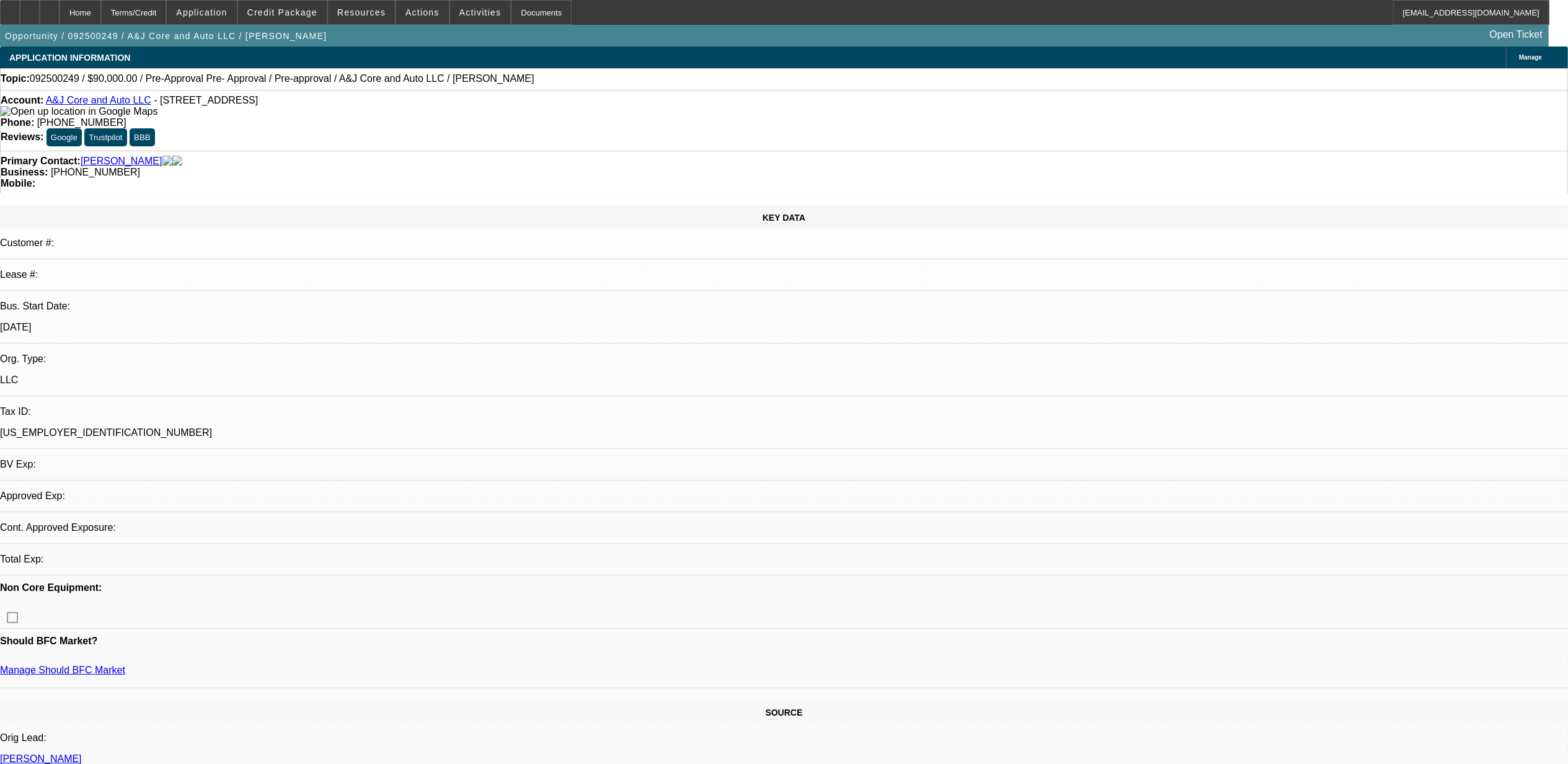
select select "0"
select select "2"
select select "0.1"
select select "1"
select select "2"
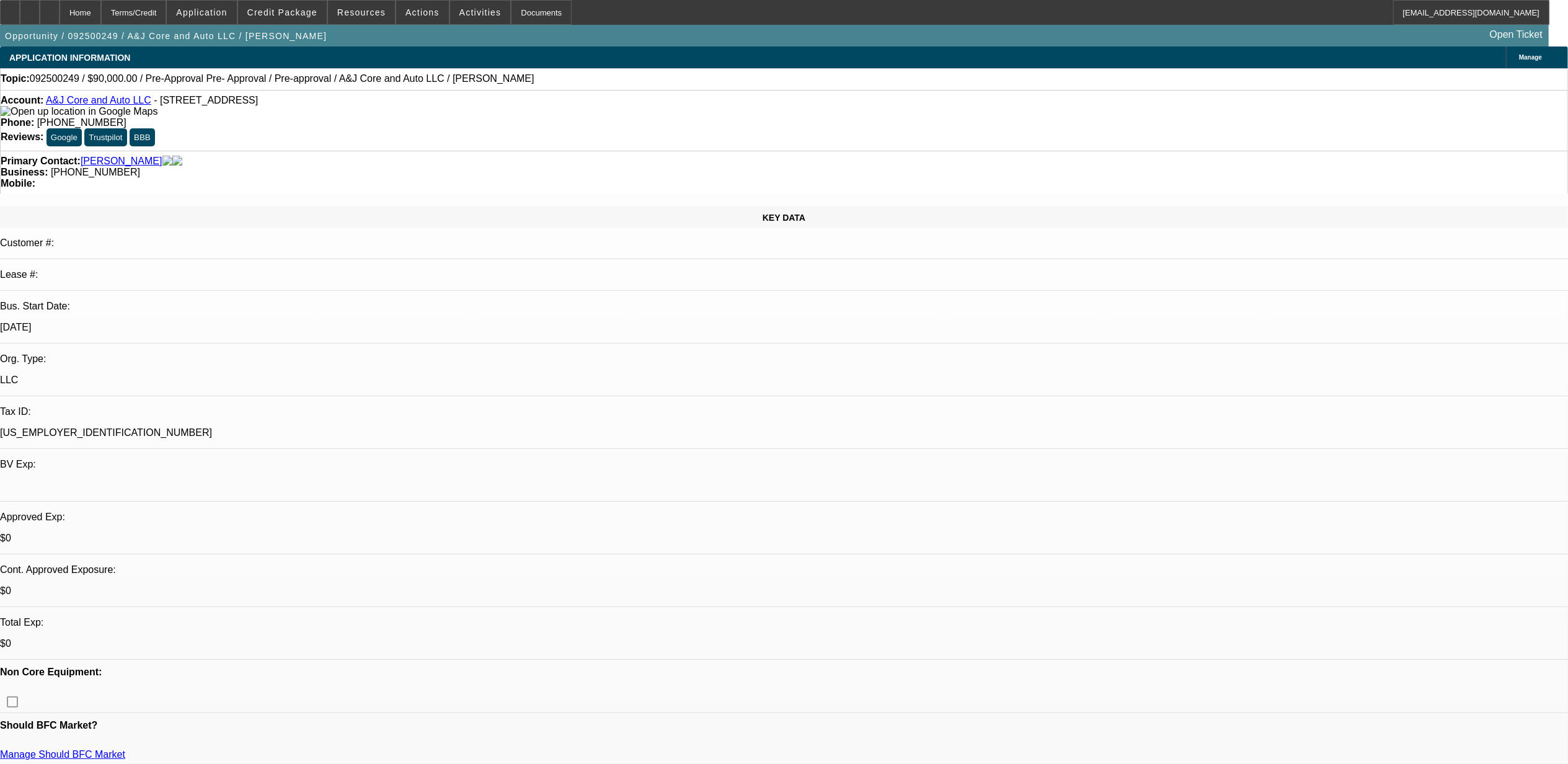
select select "4"
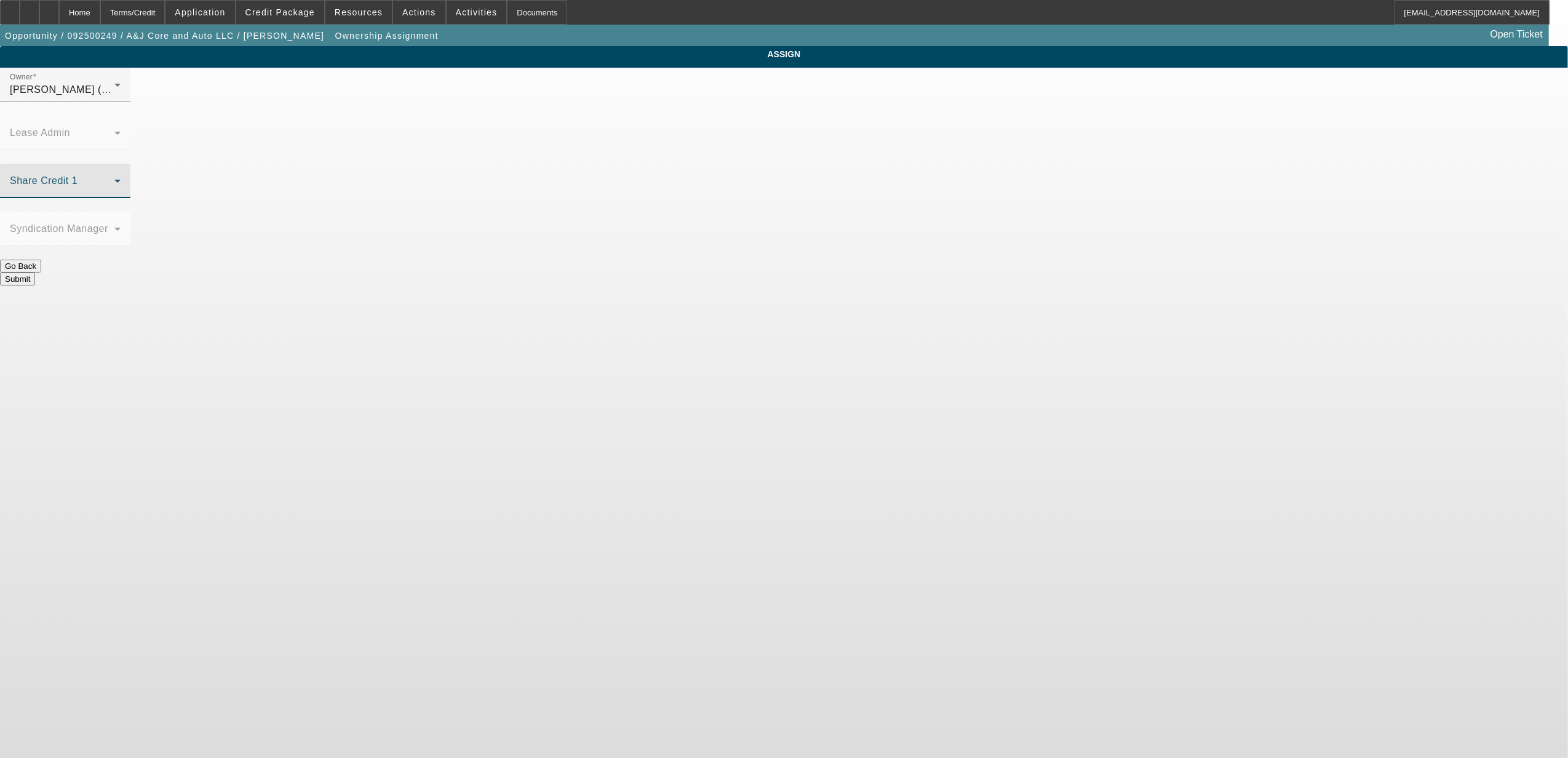
click at [114, 179] on span at bounding box center [62, 186] width 104 height 14
click at [695, 265] on span "Hernandez, Edgar (Lvl 2)" at bounding box center [683, 273] width 118 height 14
click at [35, 273] on button "Submit" at bounding box center [17, 279] width 35 height 13
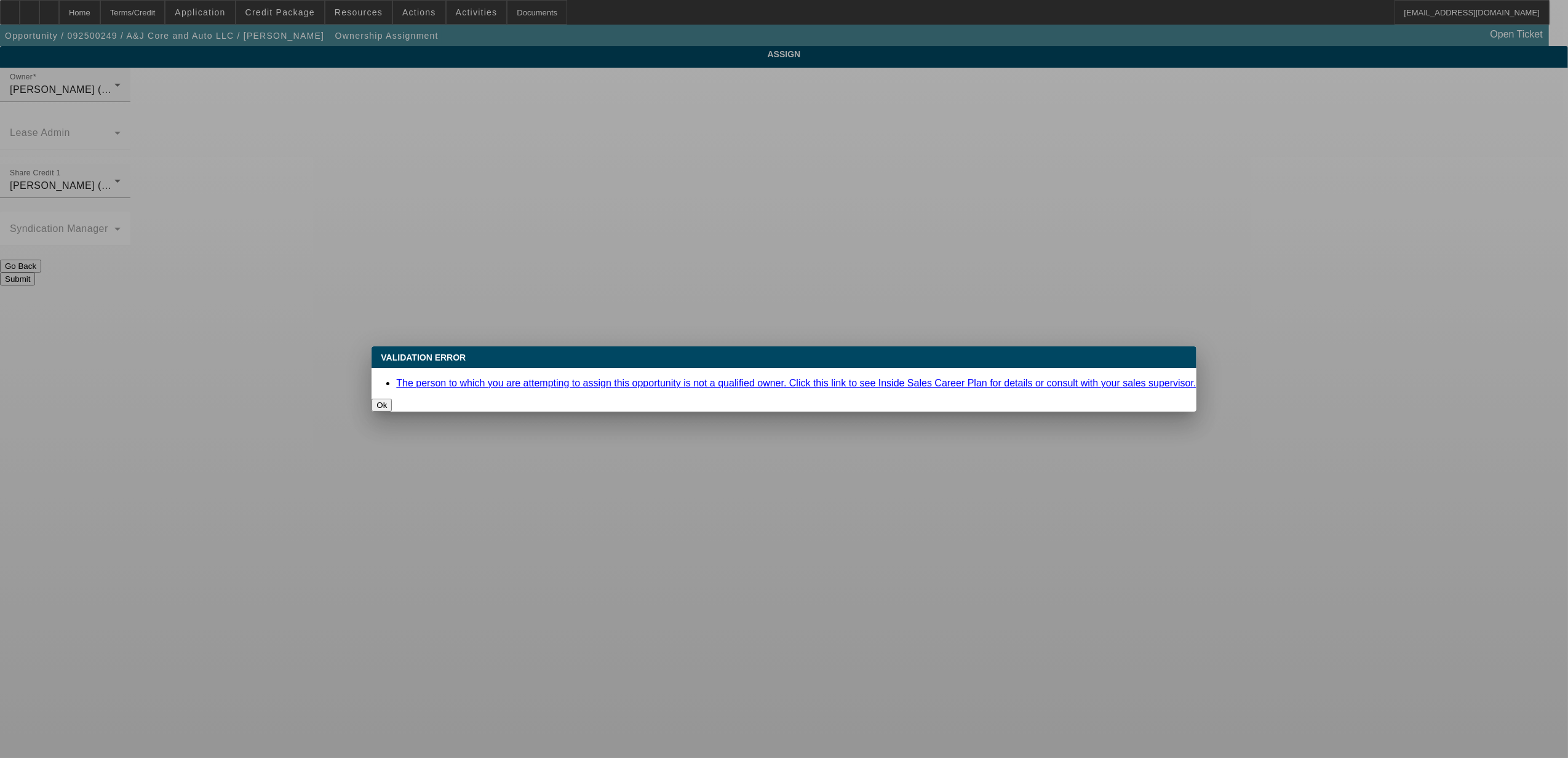
click at [392, 399] on button "Ok" at bounding box center [381, 405] width 20 height 13
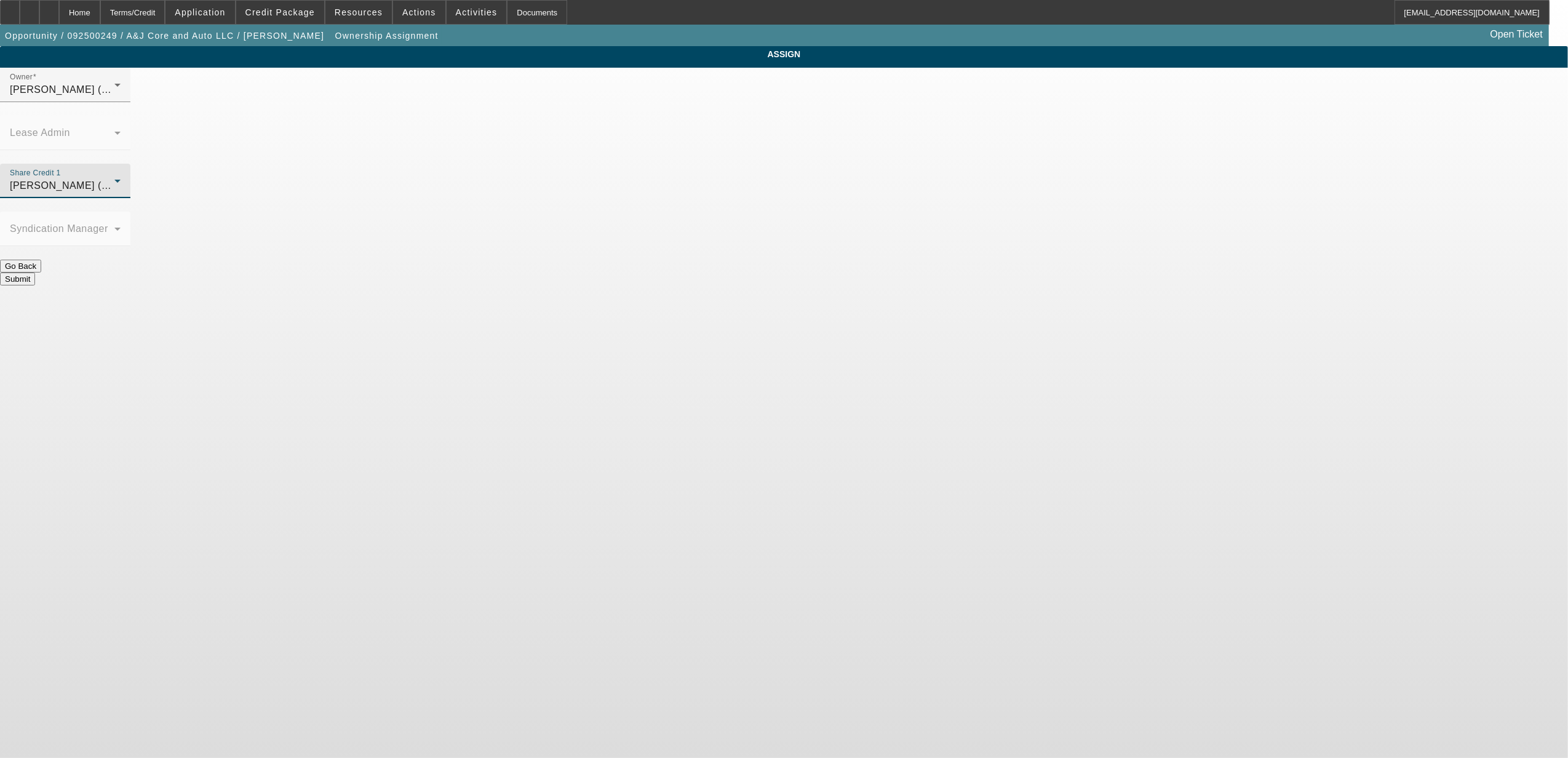
click at [114, 179] on div "Hernandez, Edgar (Lvl 2)" at bounding box center [62, 186] width 104 height 14
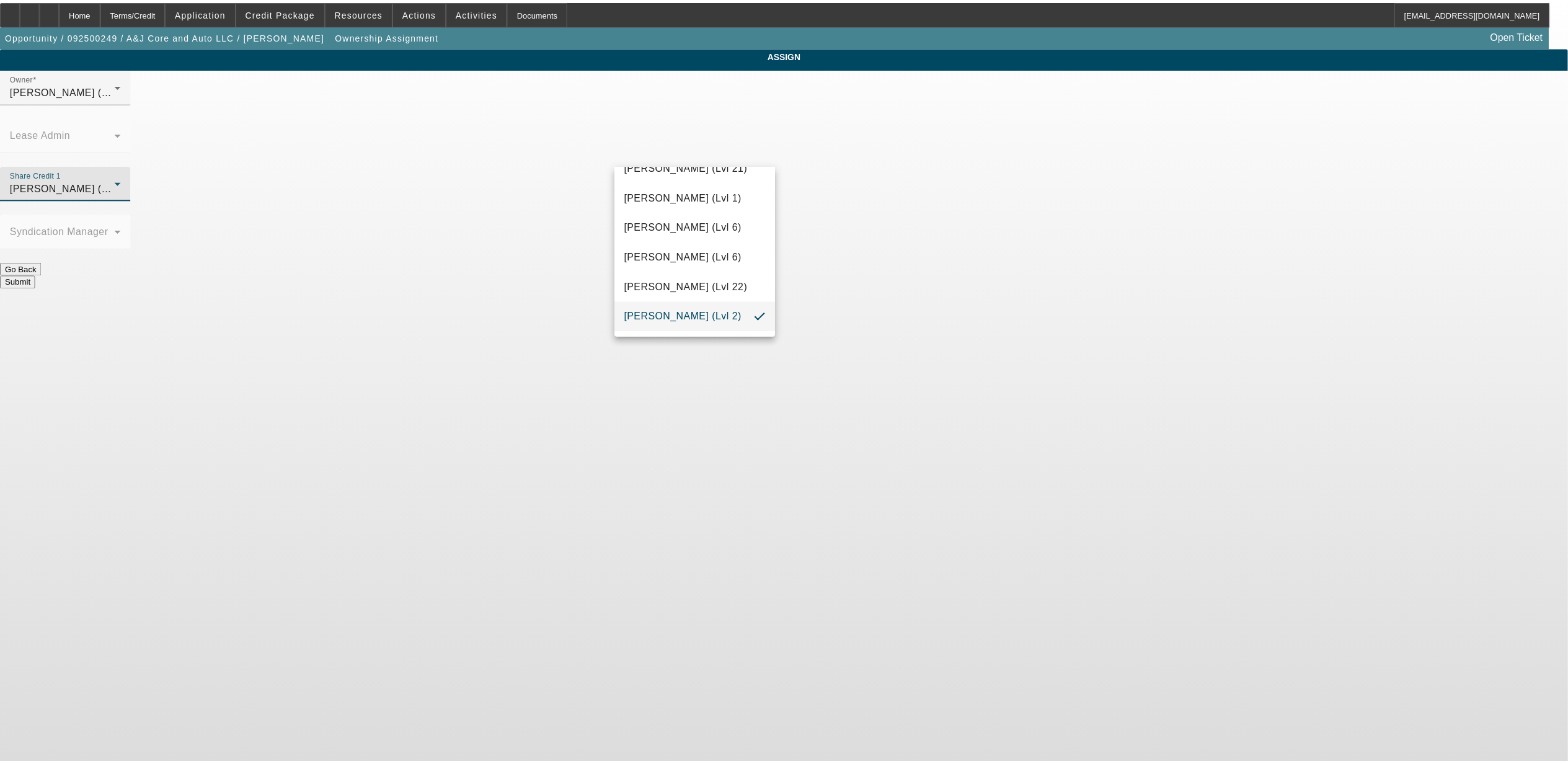
scroll to position [392, 0]
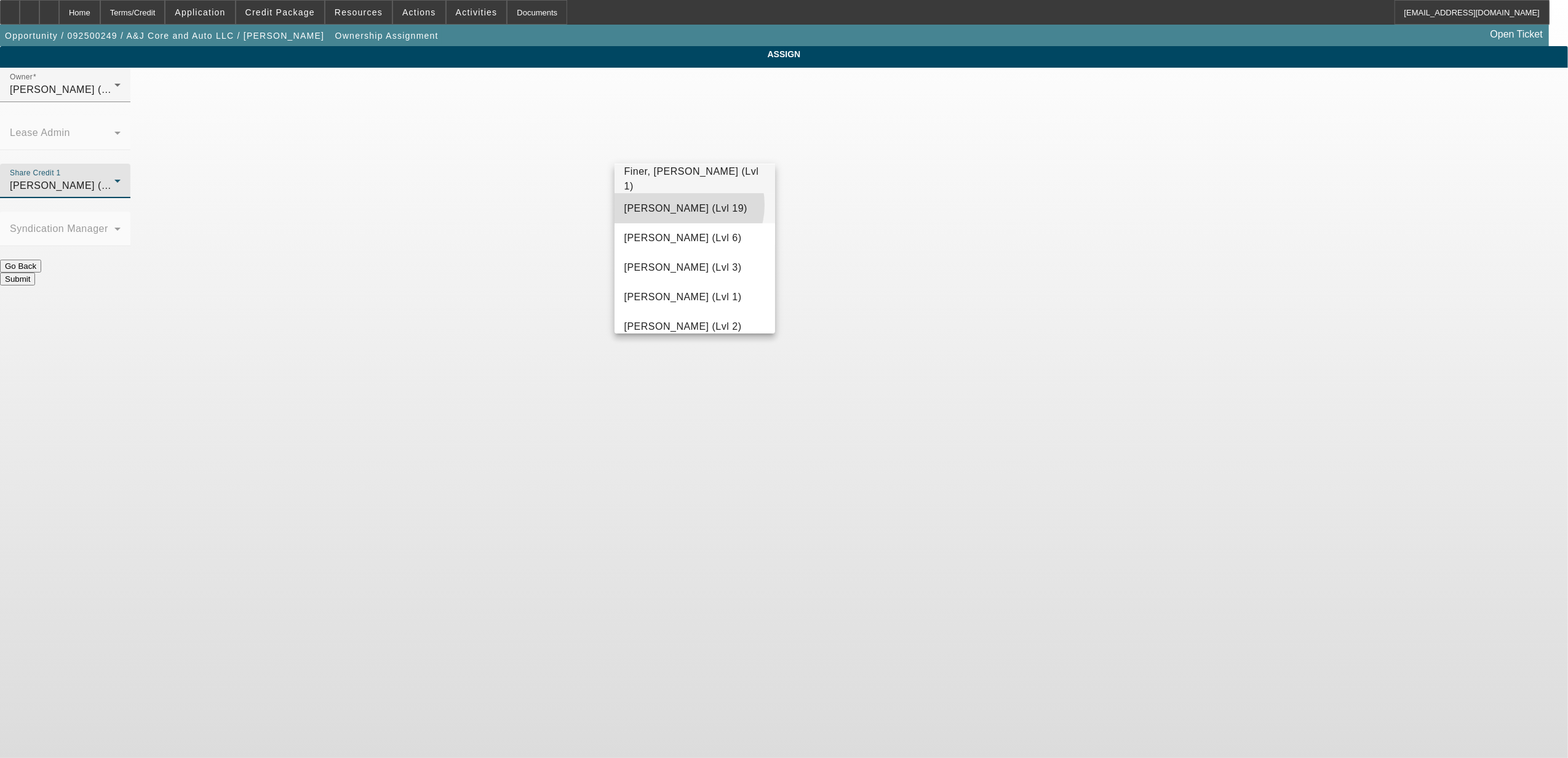
click at [683, 205] on span "Fiumetto, Daniel (Lvl 19)" at bounding box center [686, 208] width 123 height 14
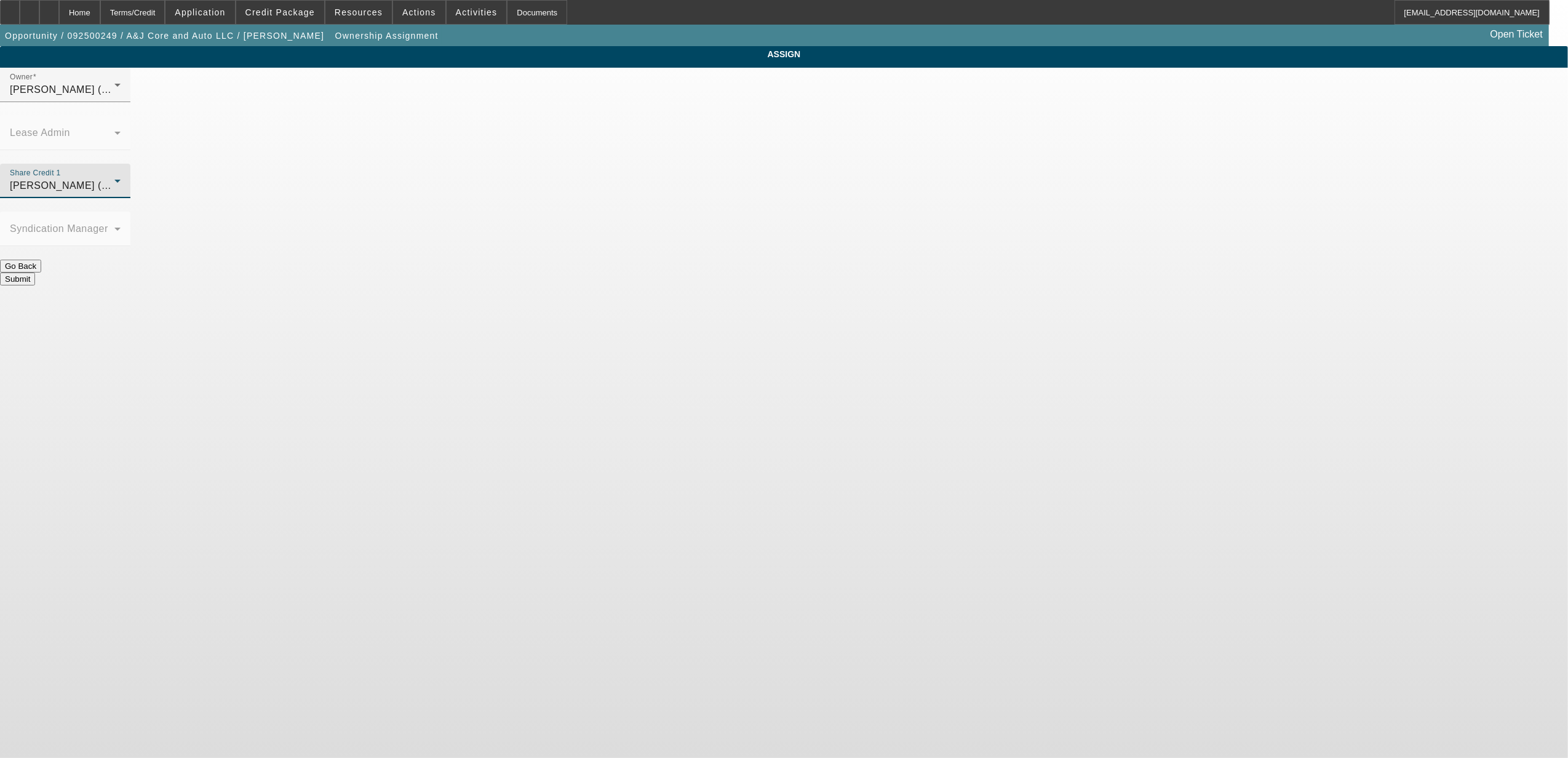
click at [35, 273] on button "Submit" at bounding box center [17, 279] width 35 height 13
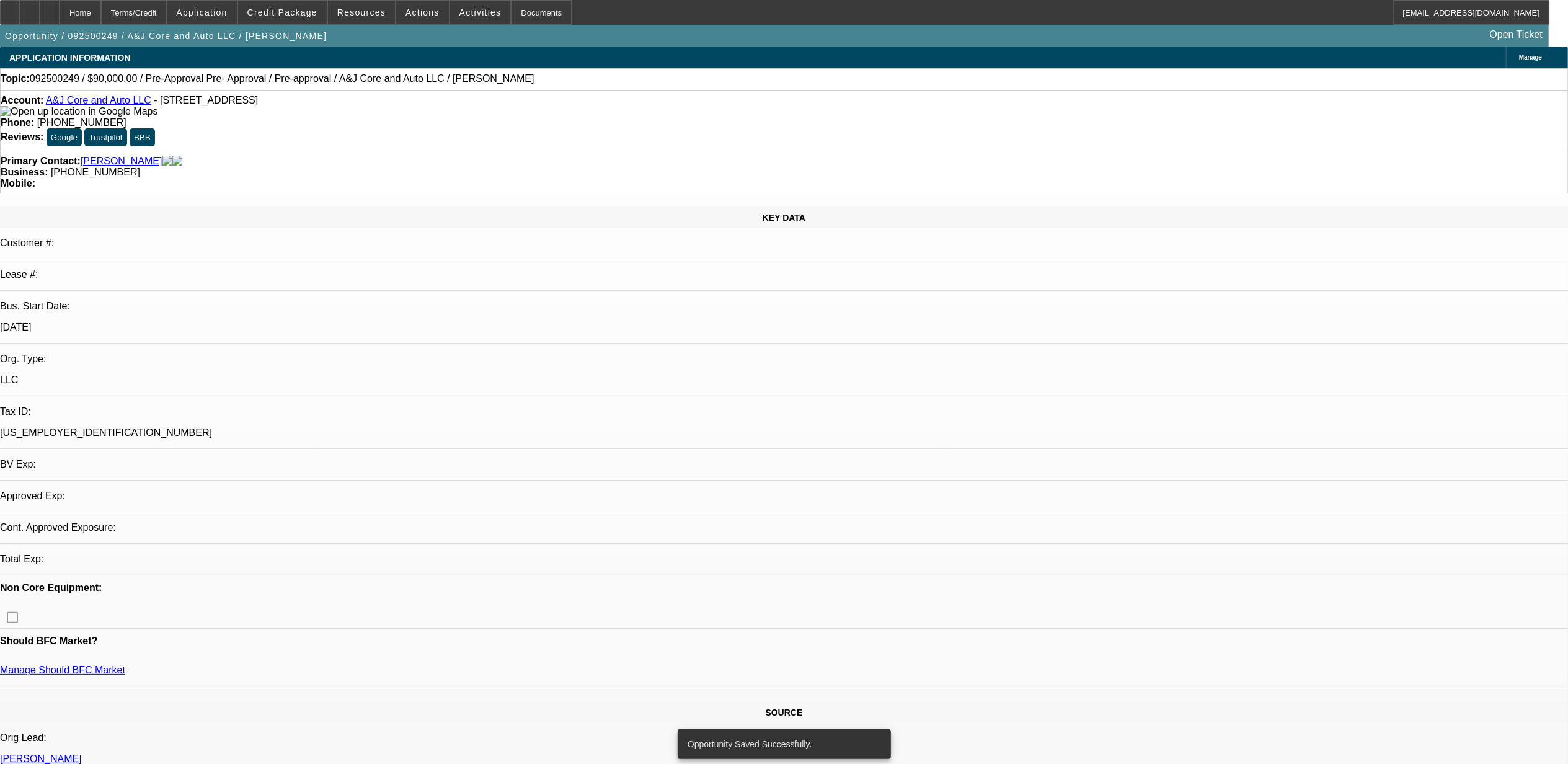
select select "0"
select select "2"
select select "0.1"
select select "4"
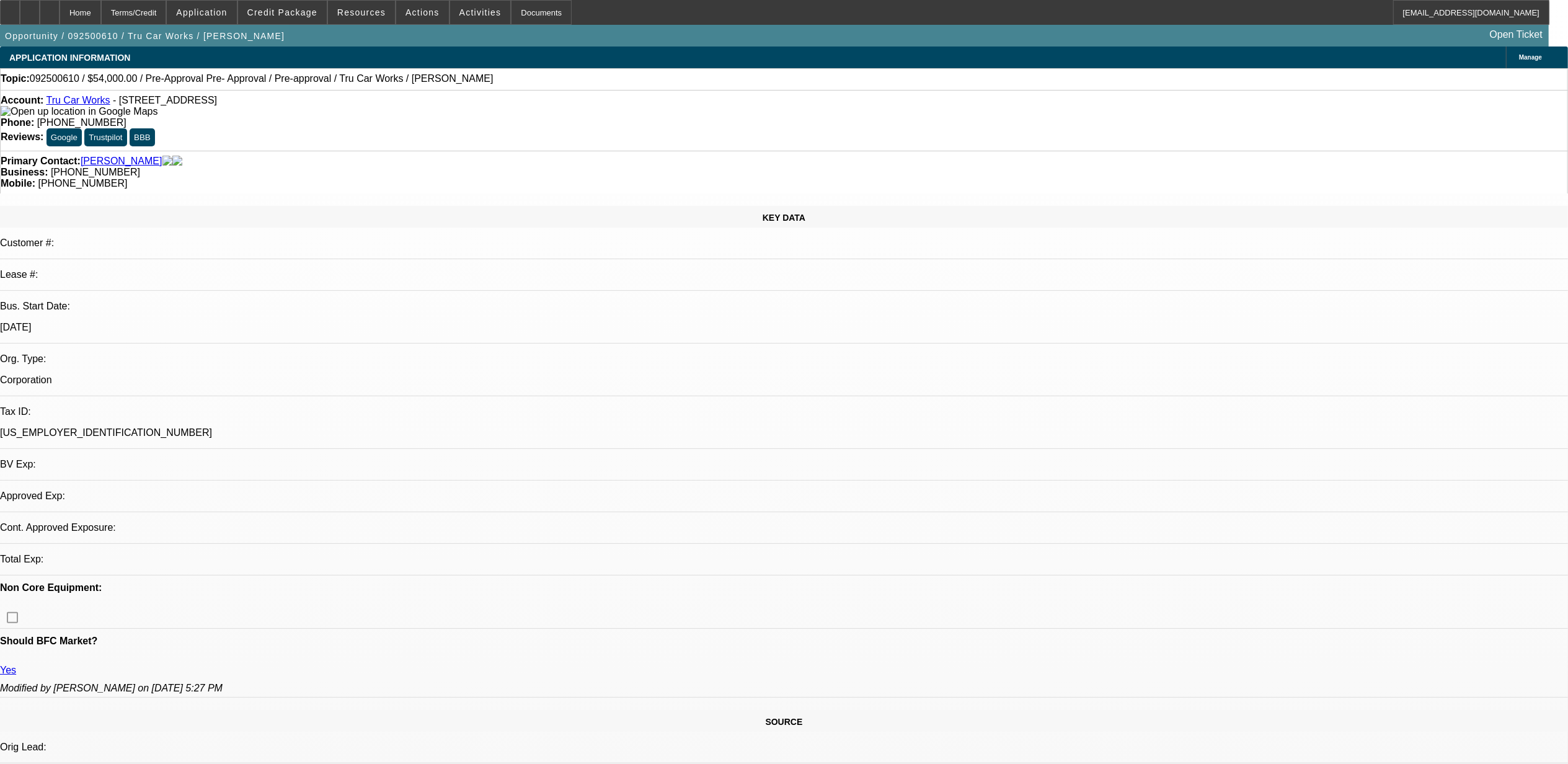
select select "0.1"
select select "0"
select select "0.1"
select select "1"
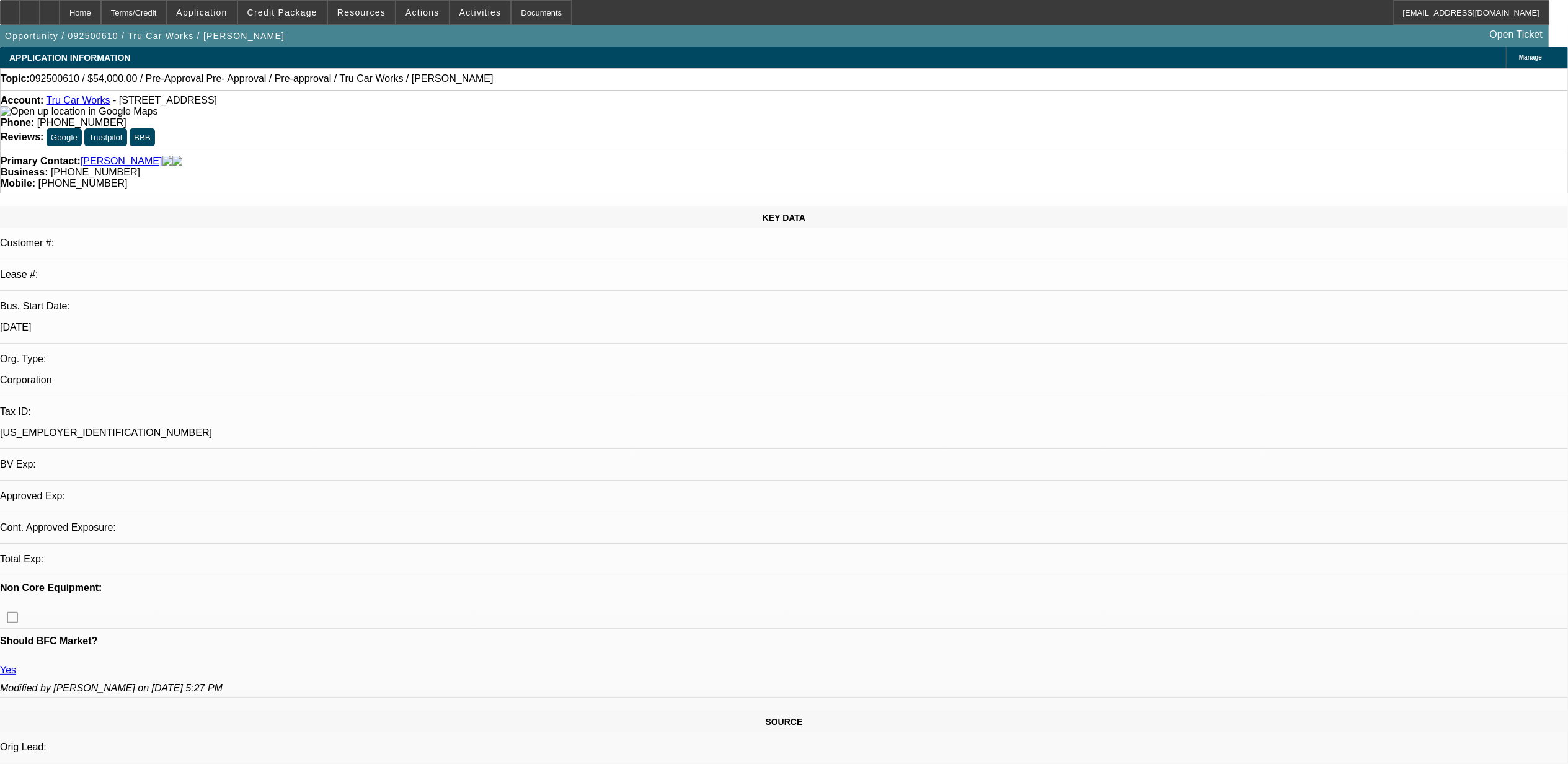
select select "4"
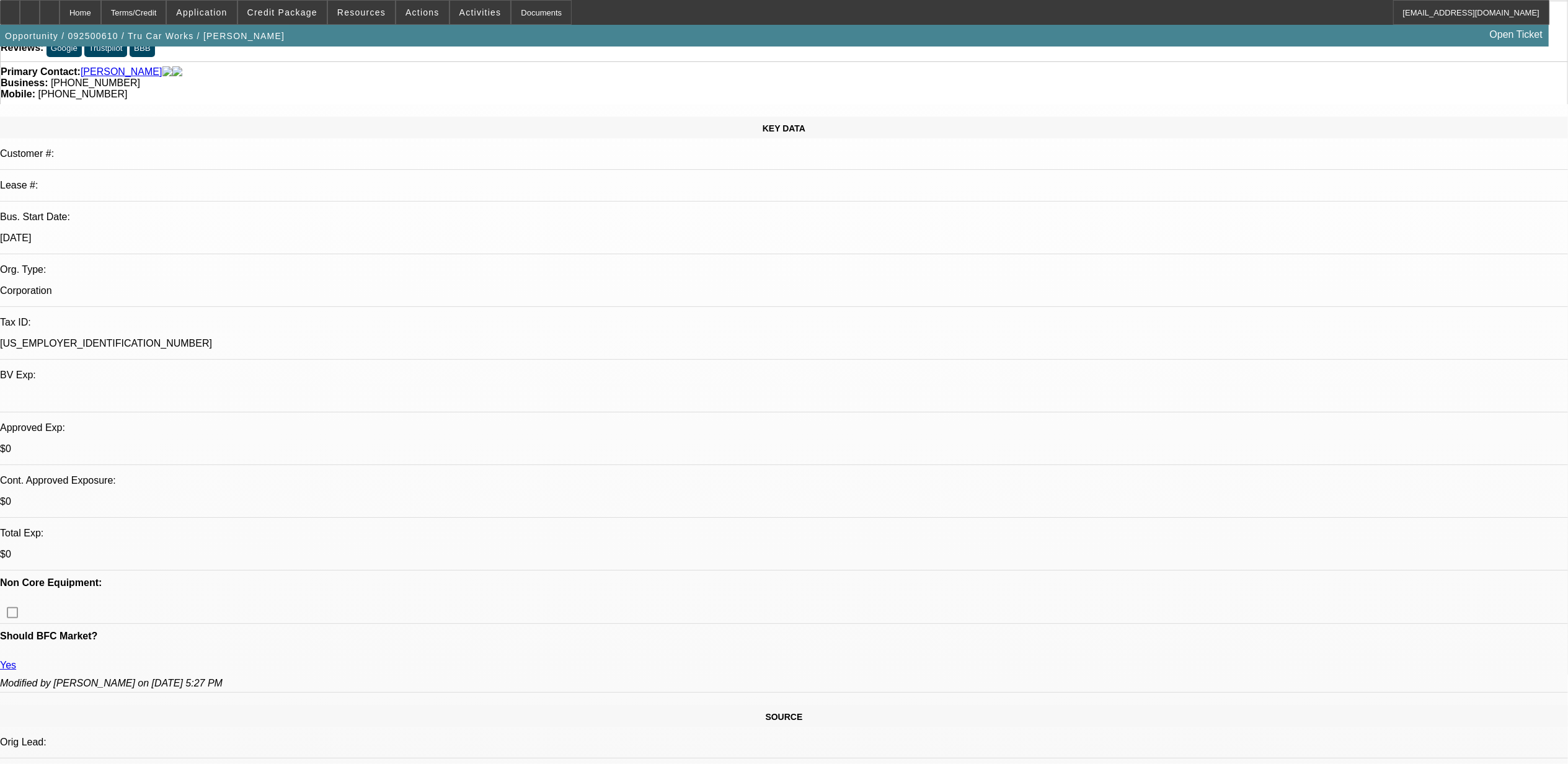
scroll to position [83, 0]
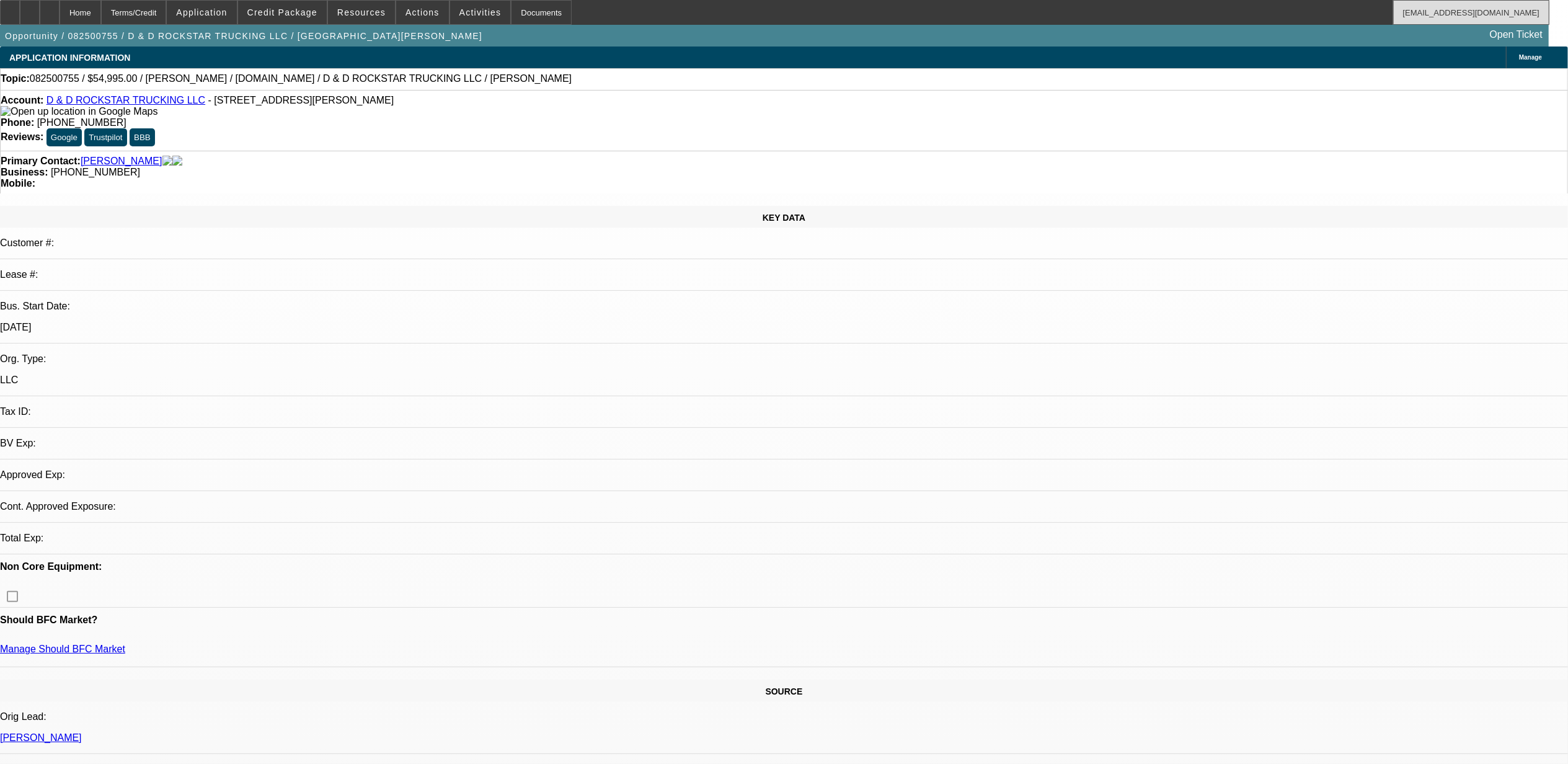
select select "0"
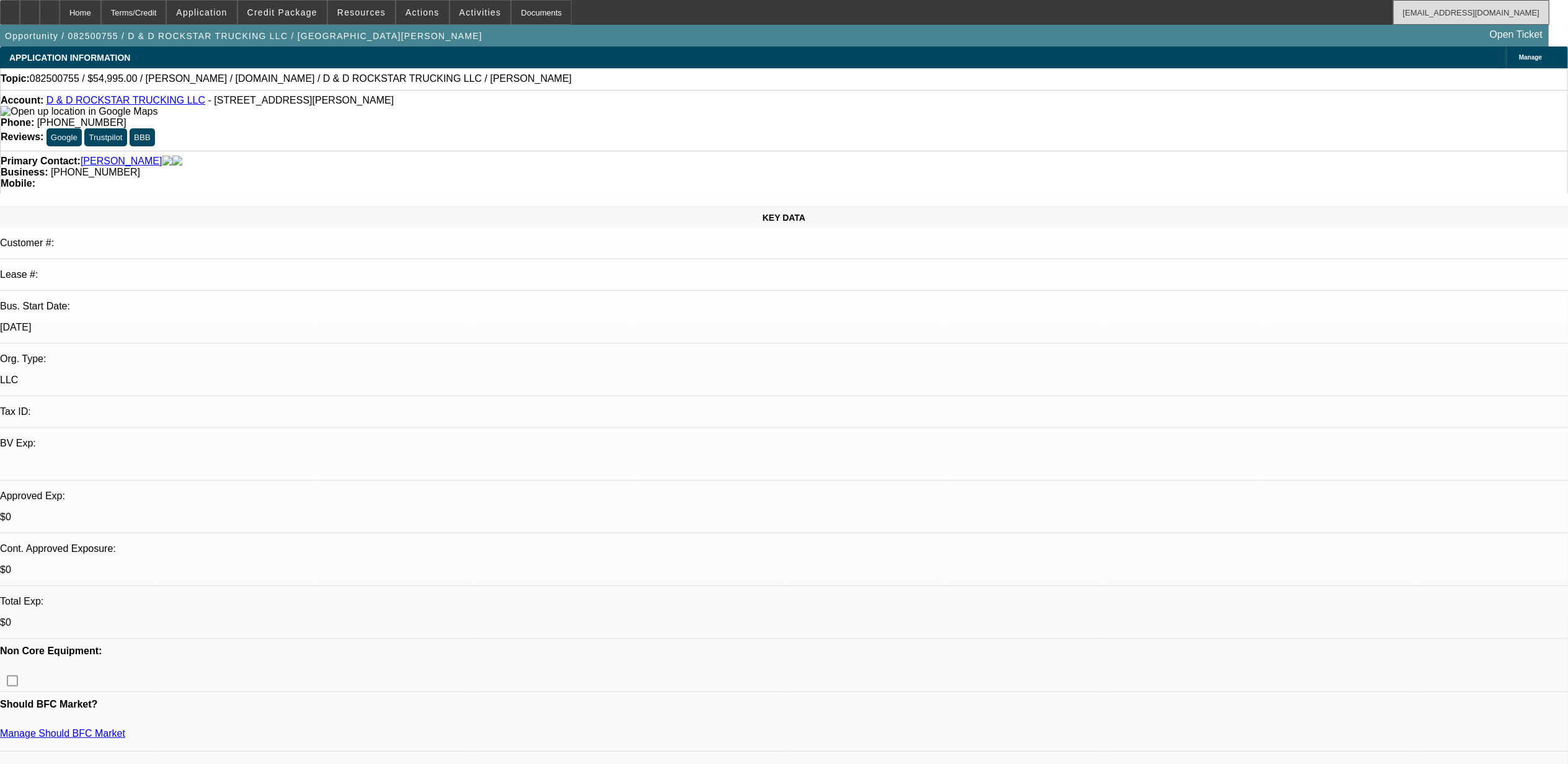
select select "1"
select select "2"
select select "6"
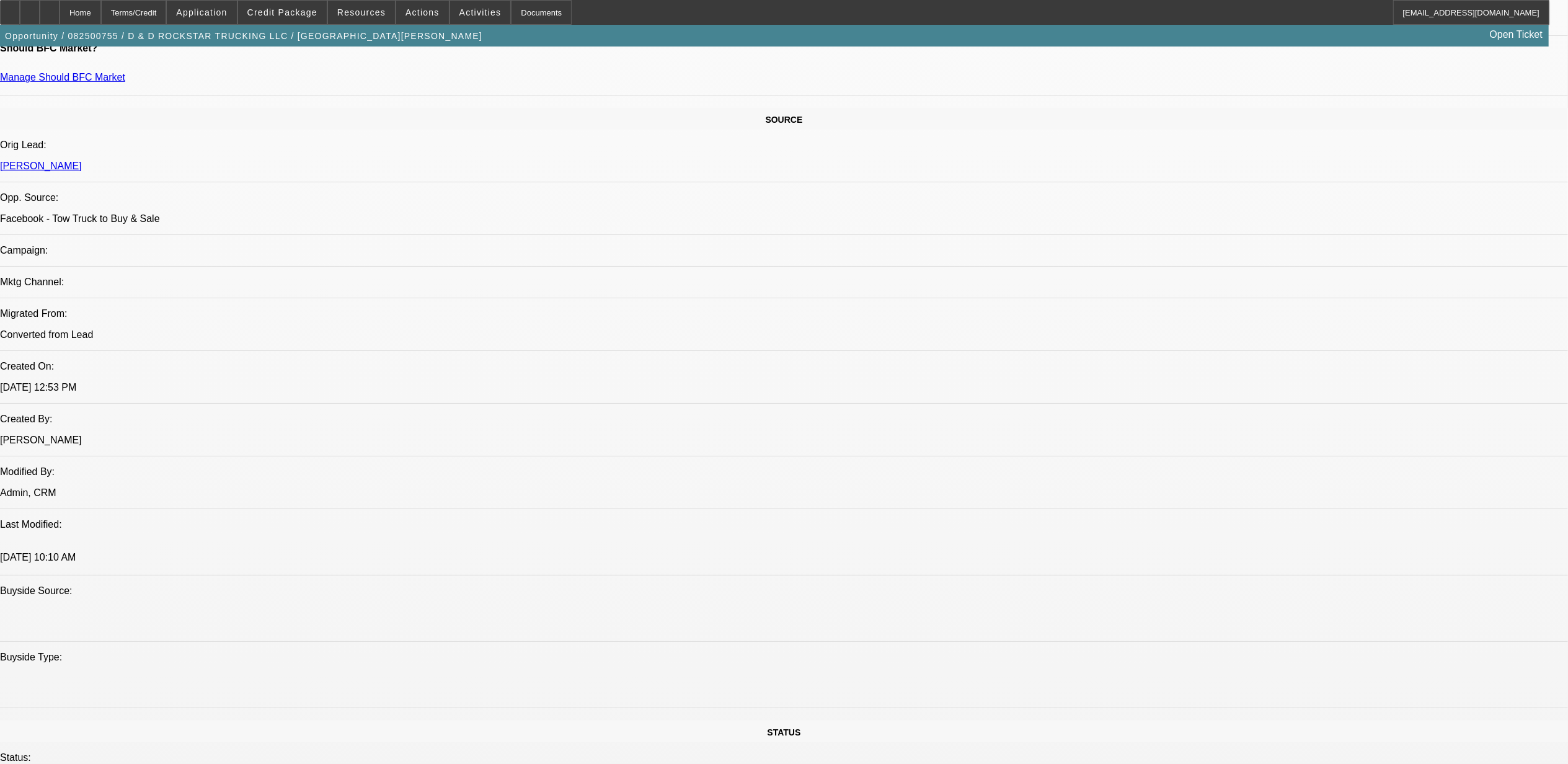
scroll to position [83, 0]
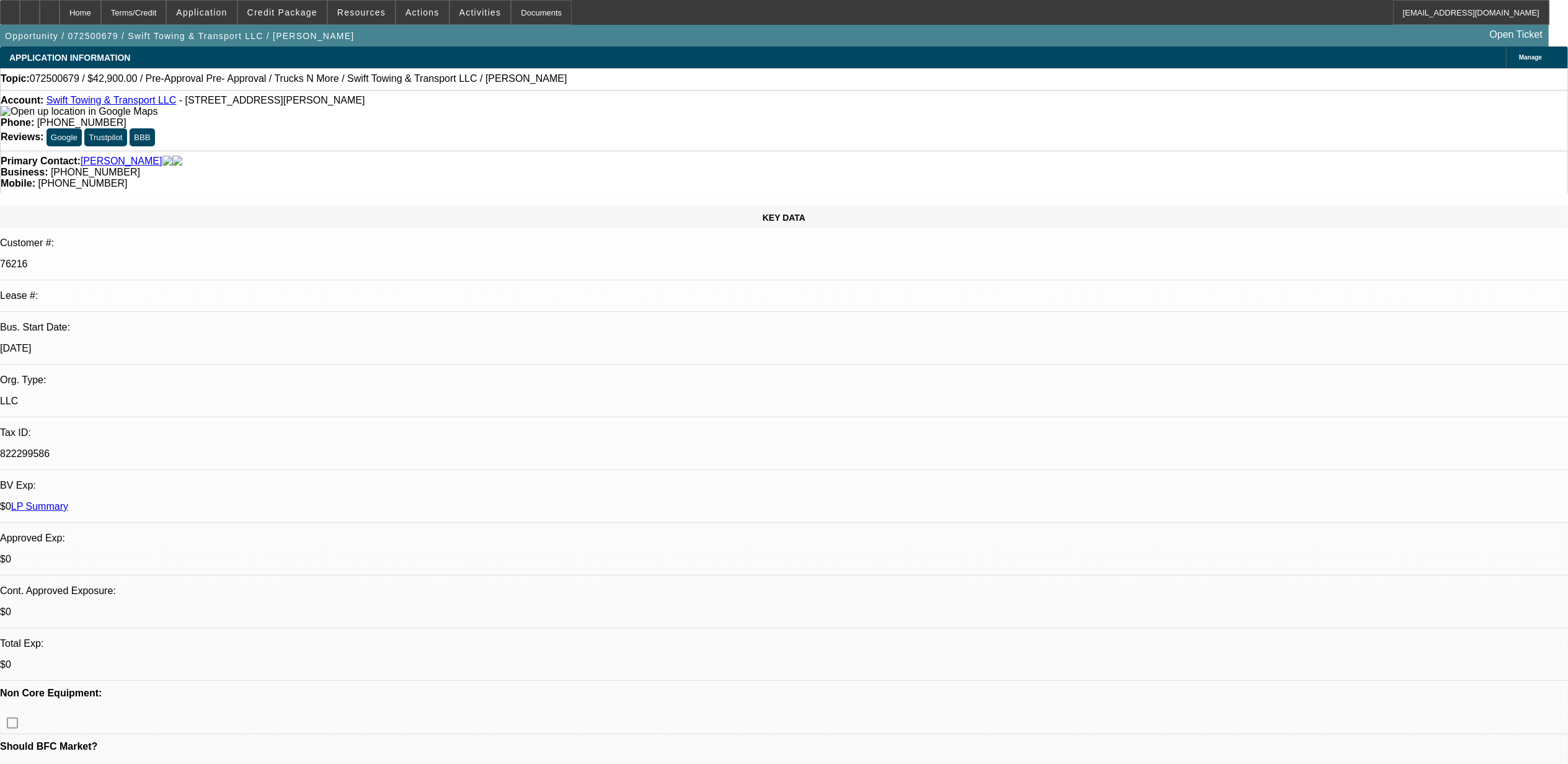
select select "0"
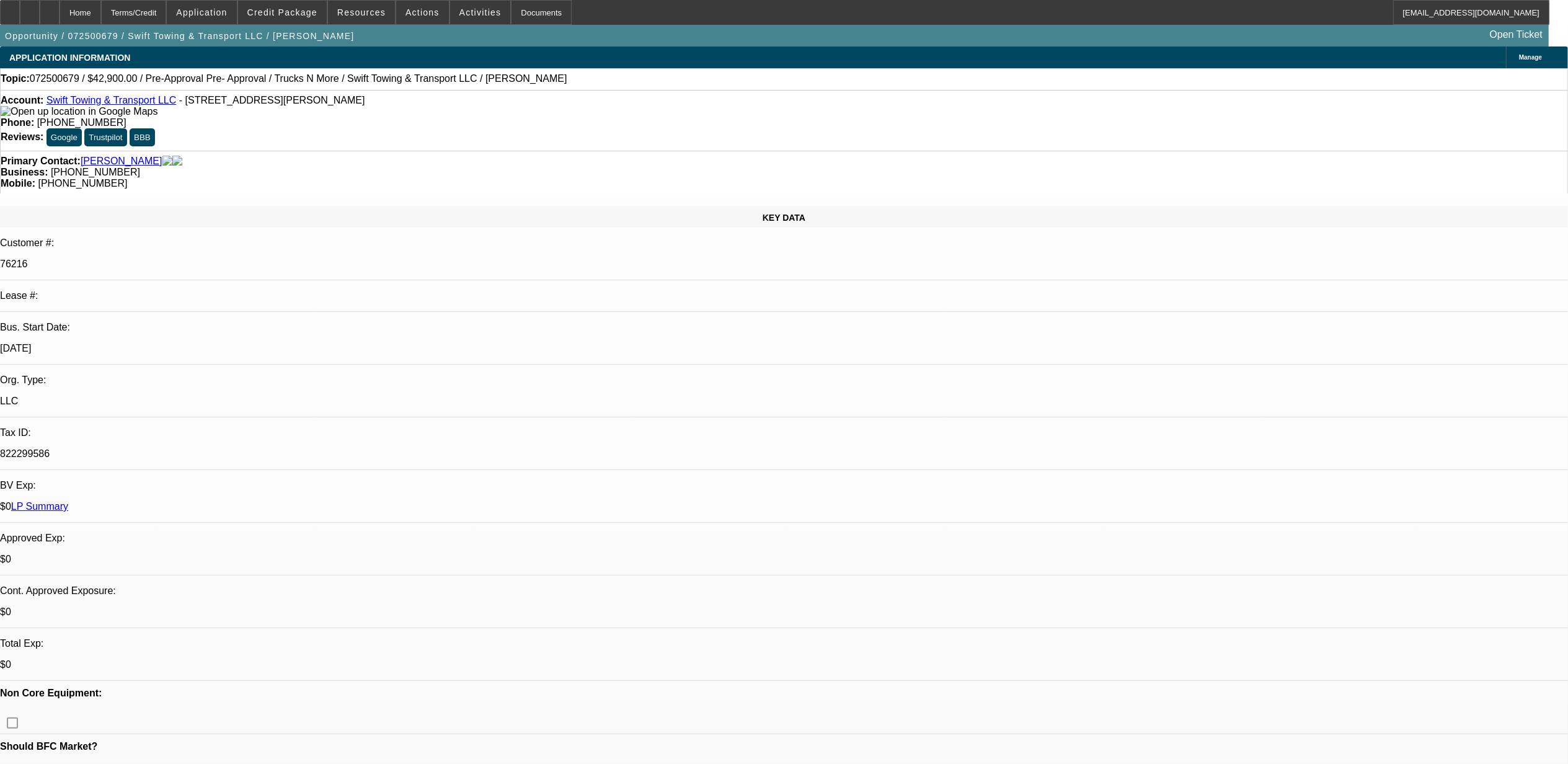
select select "0"
select select "1"
select select "2"
select select "6"
select select "1"
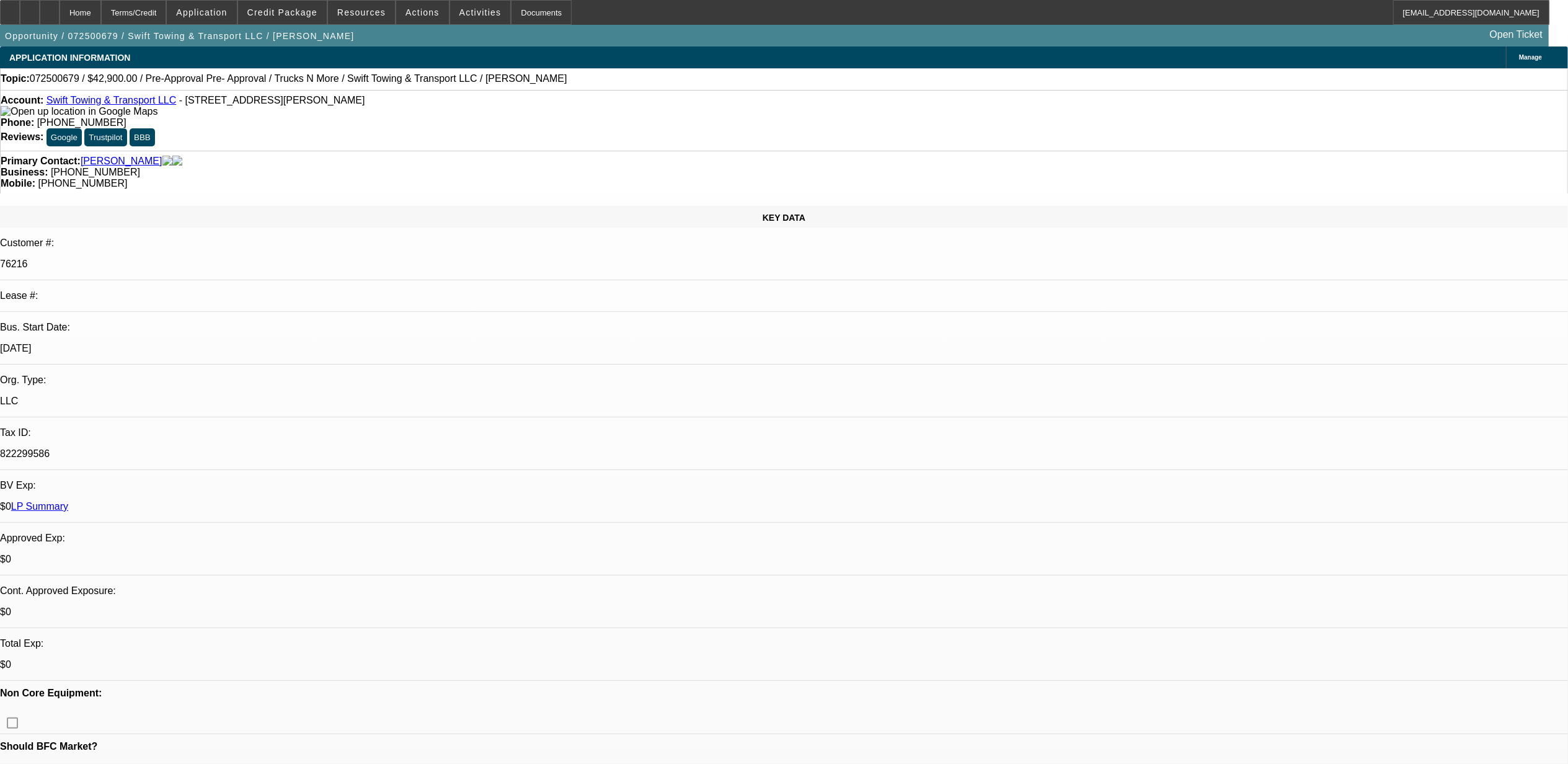
select select "2"
select select "6"
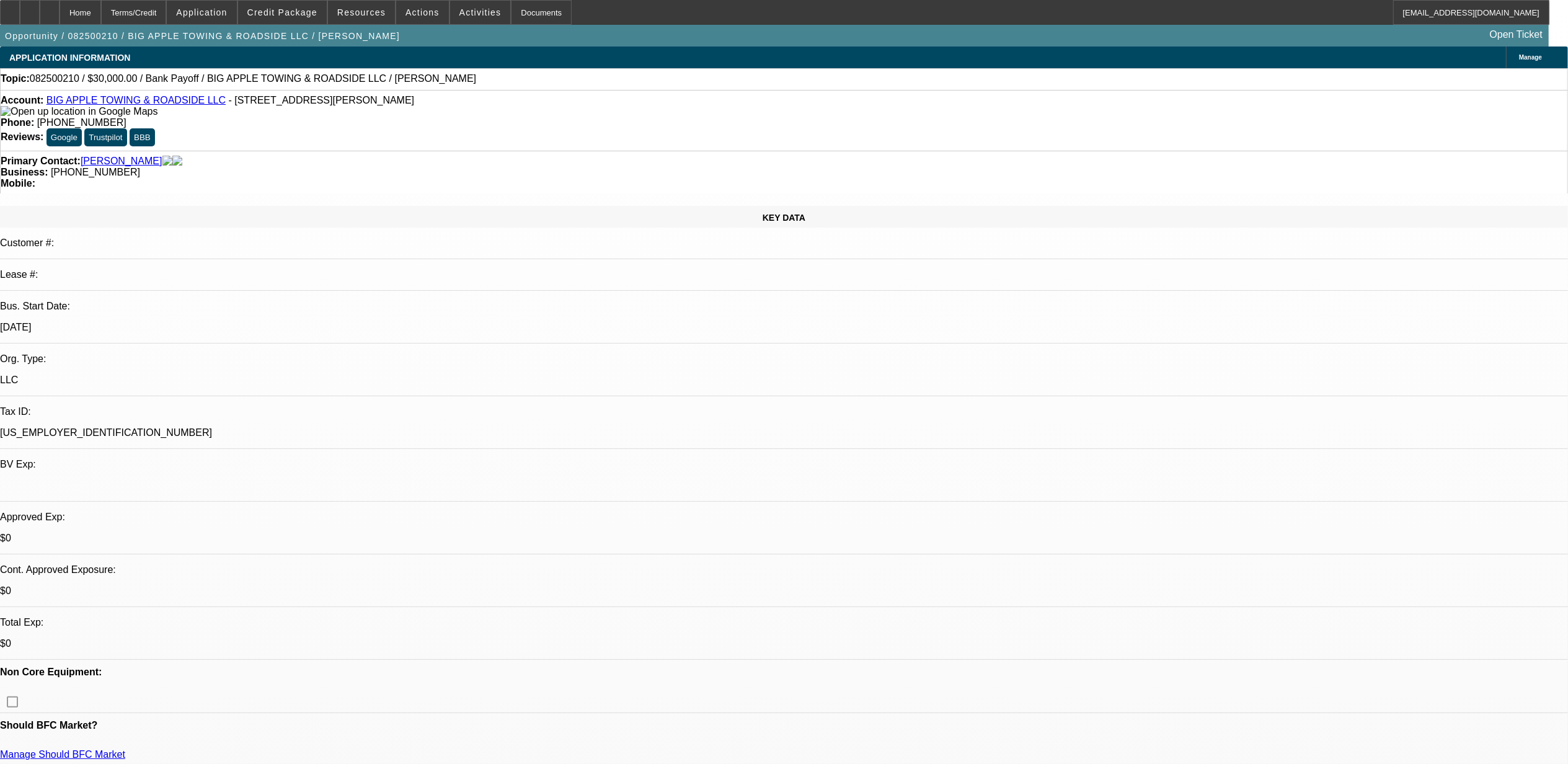
select select "0"
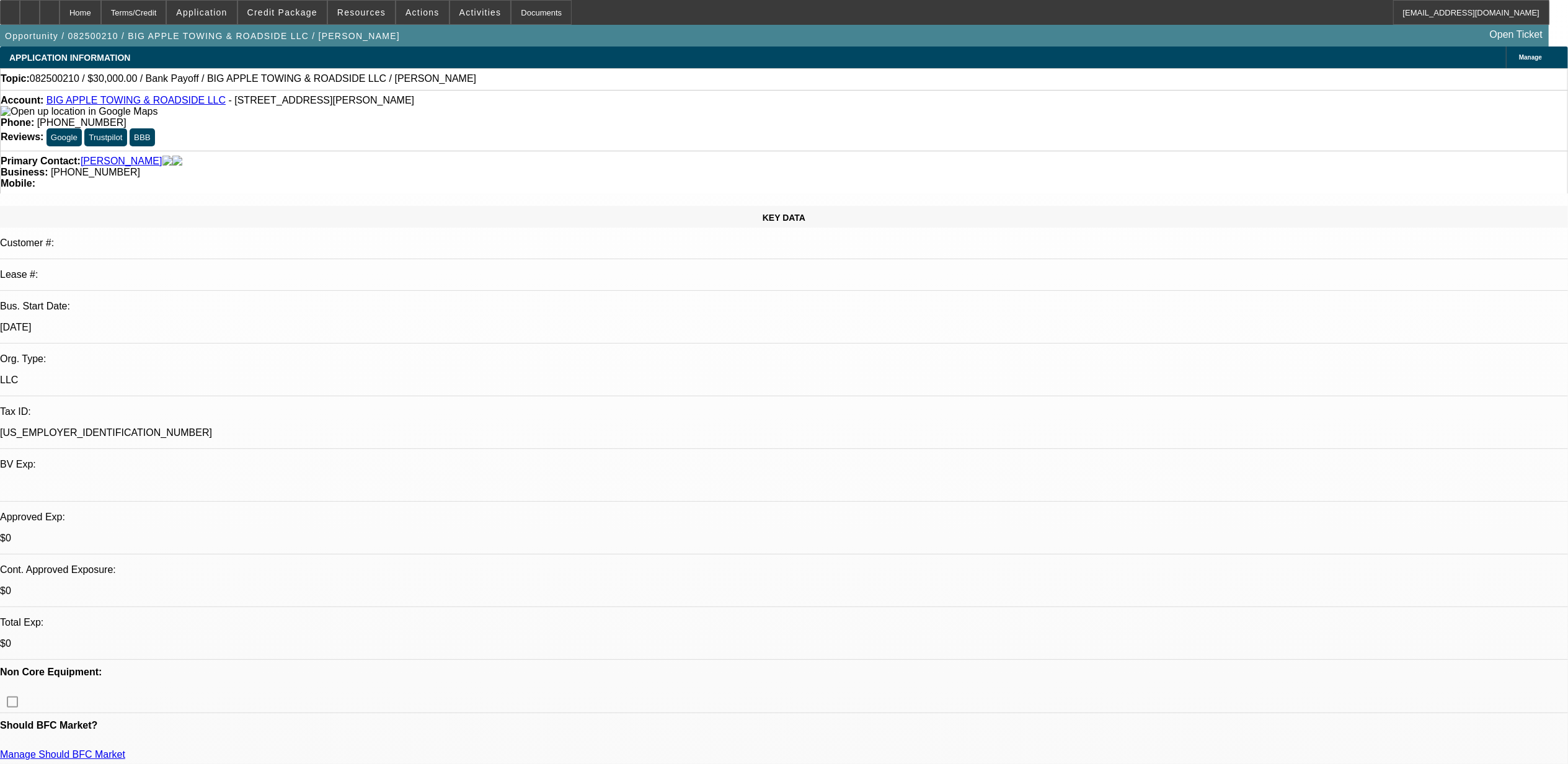
select select "0"
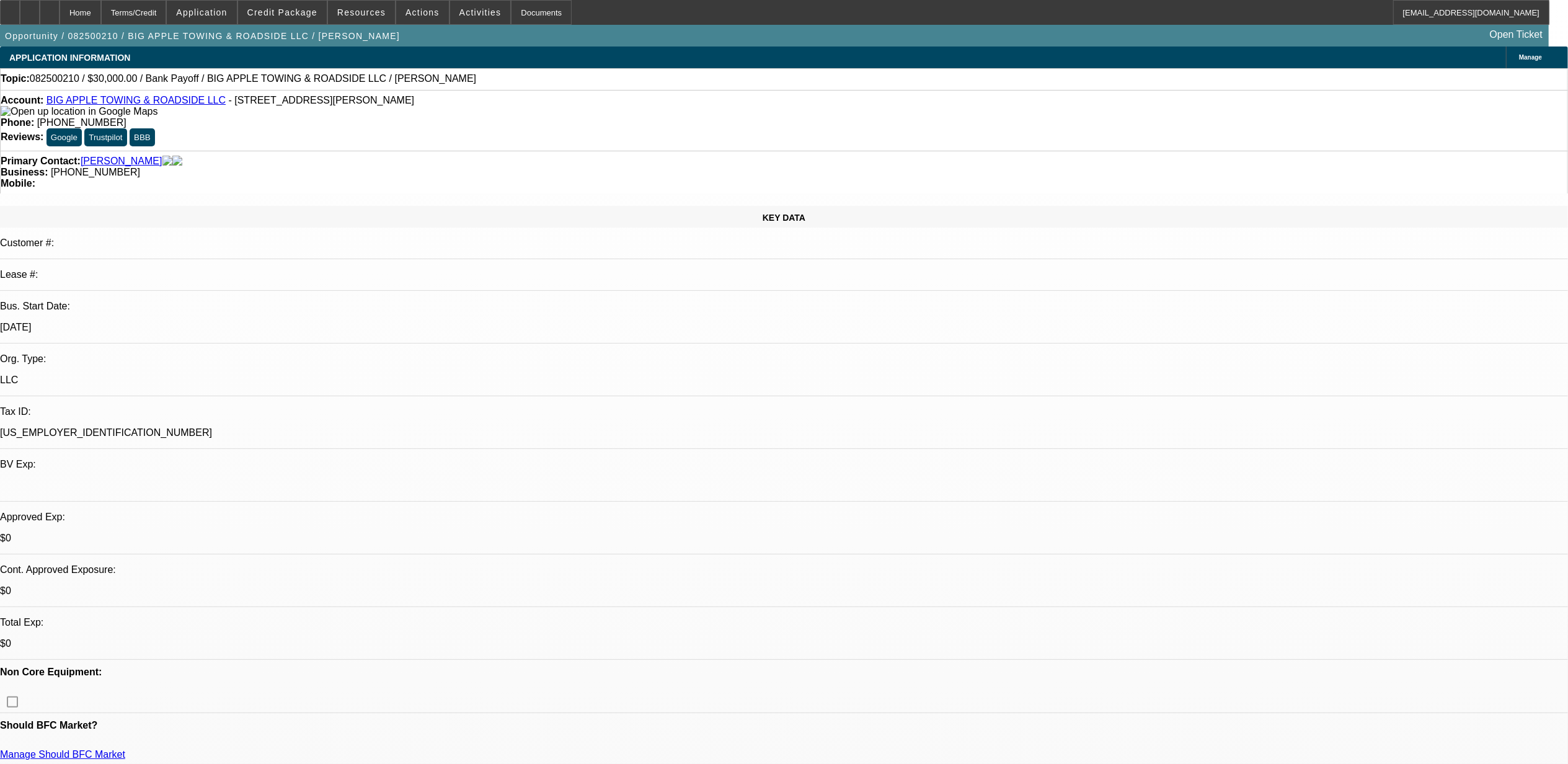
select select "0"
select select "1"
select select "2"
select select "6"
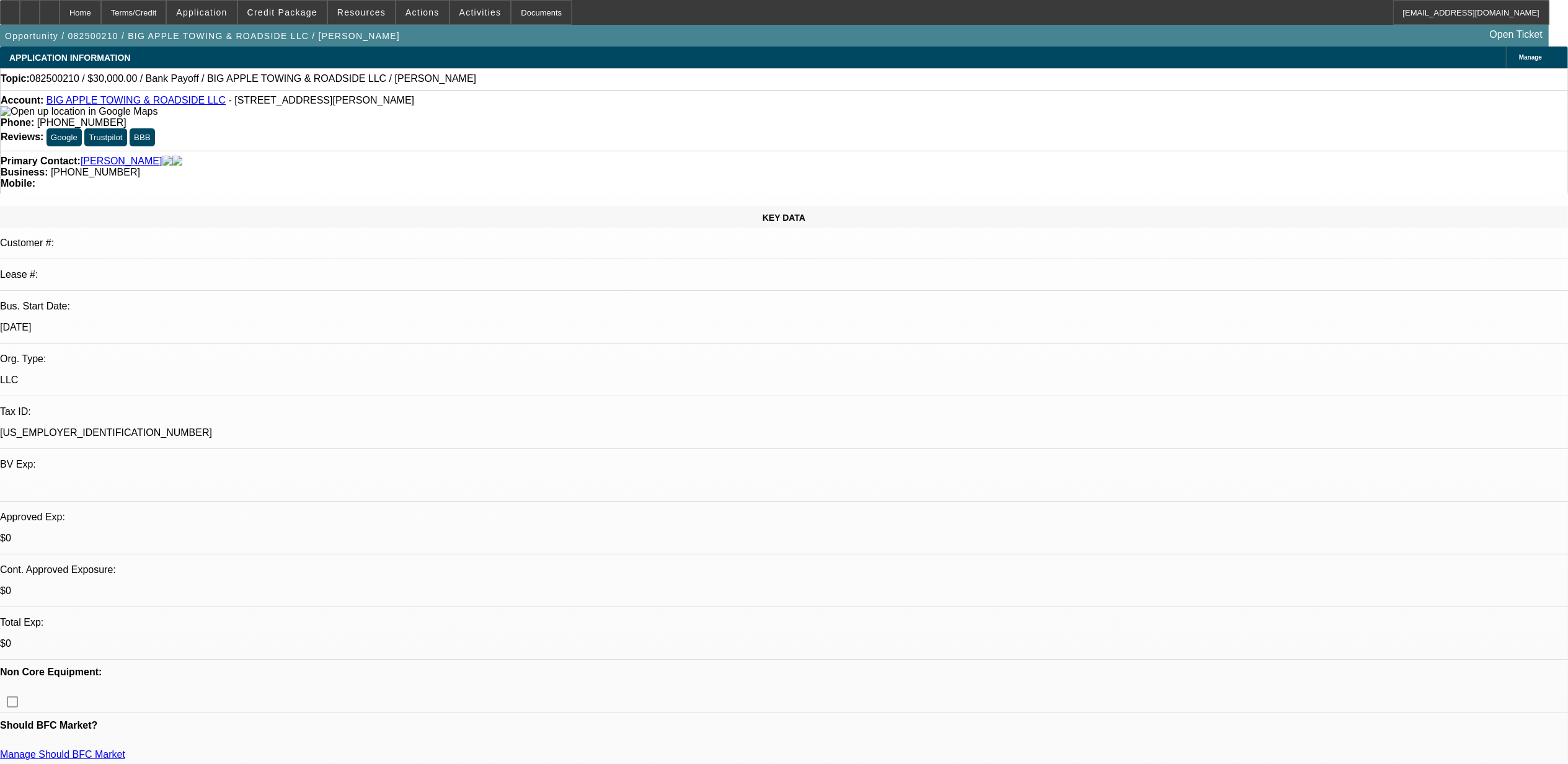
select select "1"
select select "2"
select select "6"
select select "1"
select select "2"
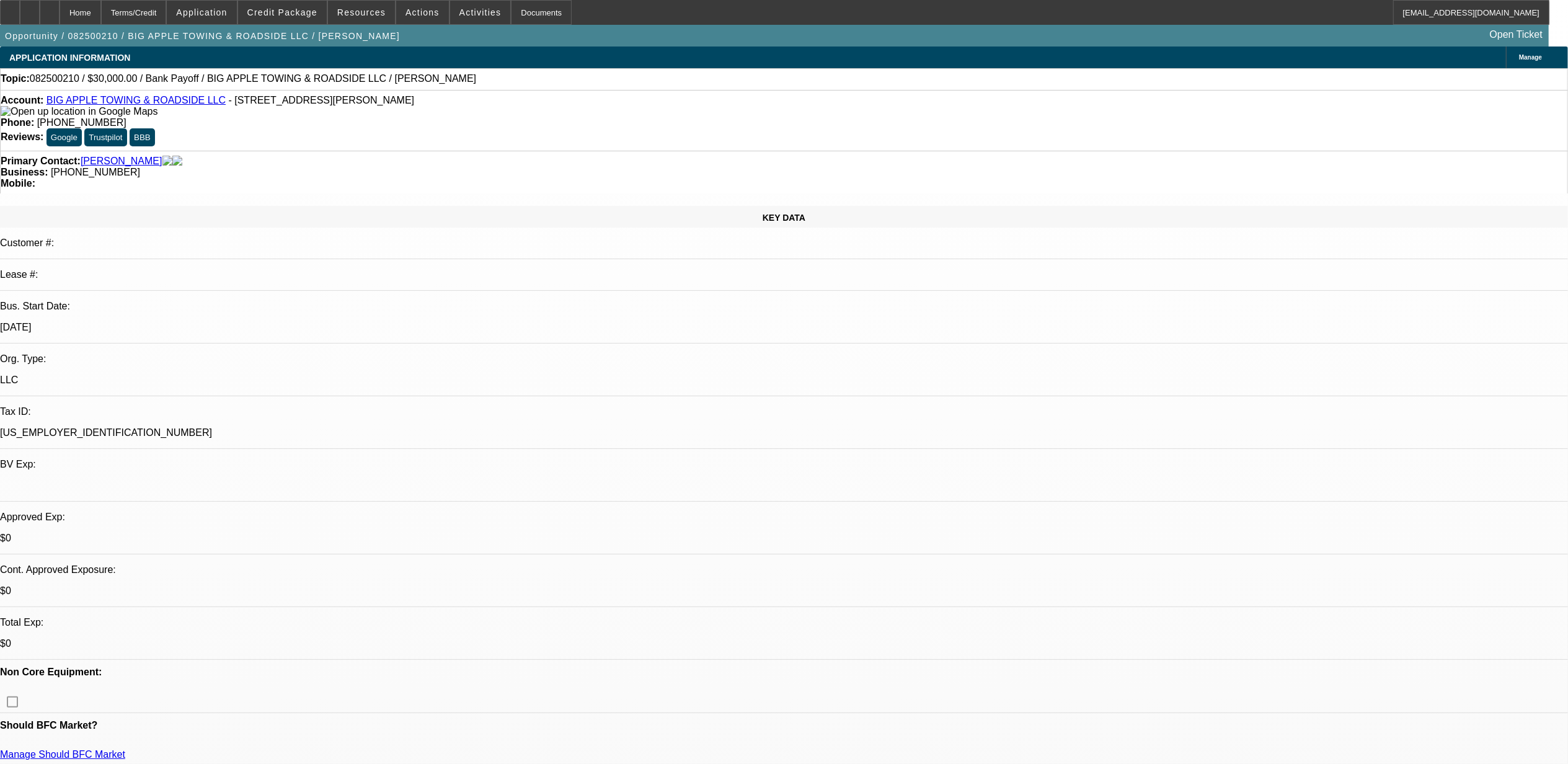
select select "6"
select select "1"
select select "2"
select select "6"
drag, startPoint x: 101, startPoint y: 638, endPoint x: 32, endPoint y: 645, distance: 69.4
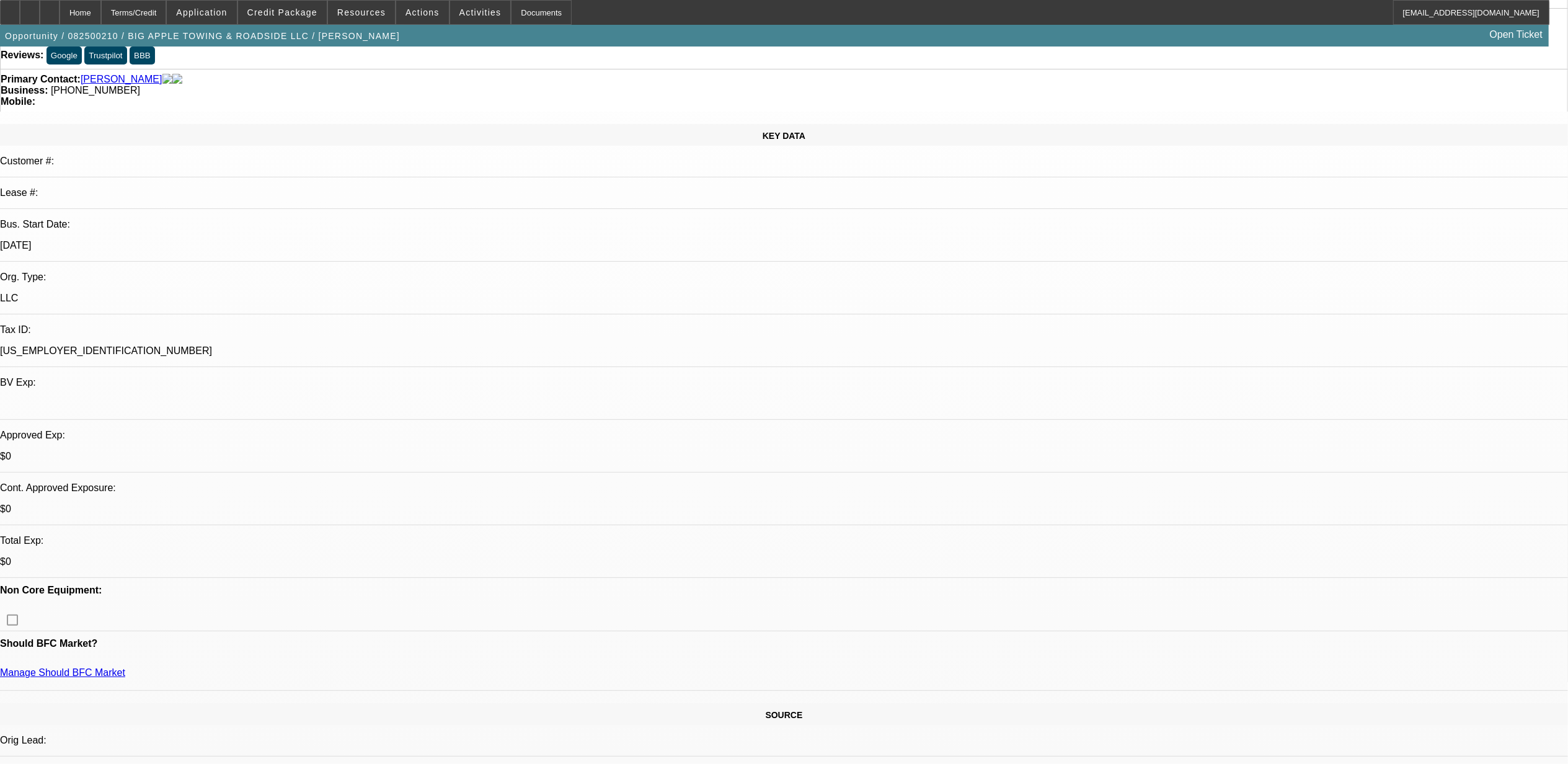
scroll to position [83, 0]
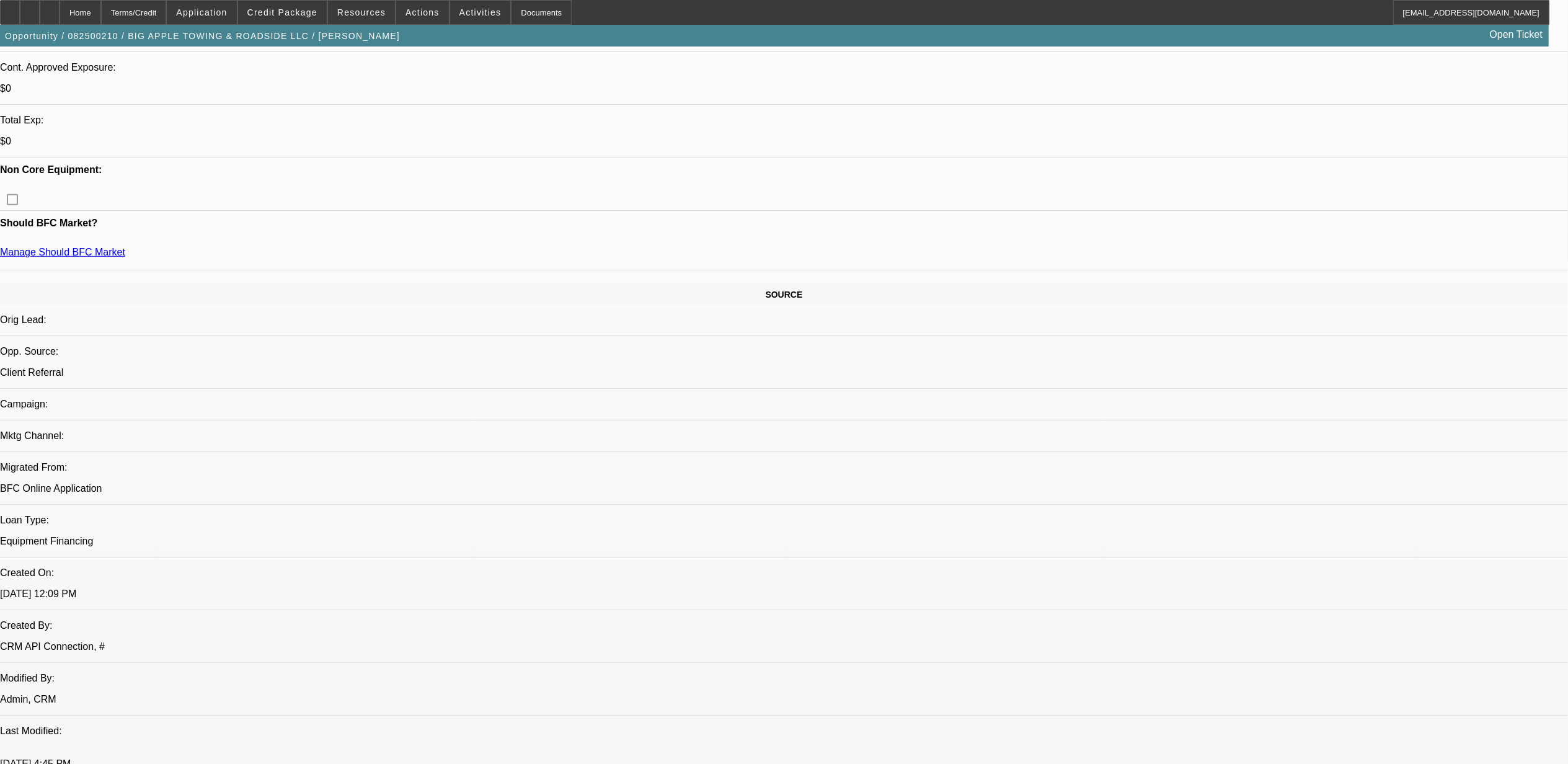
scroll to position [469, 0]
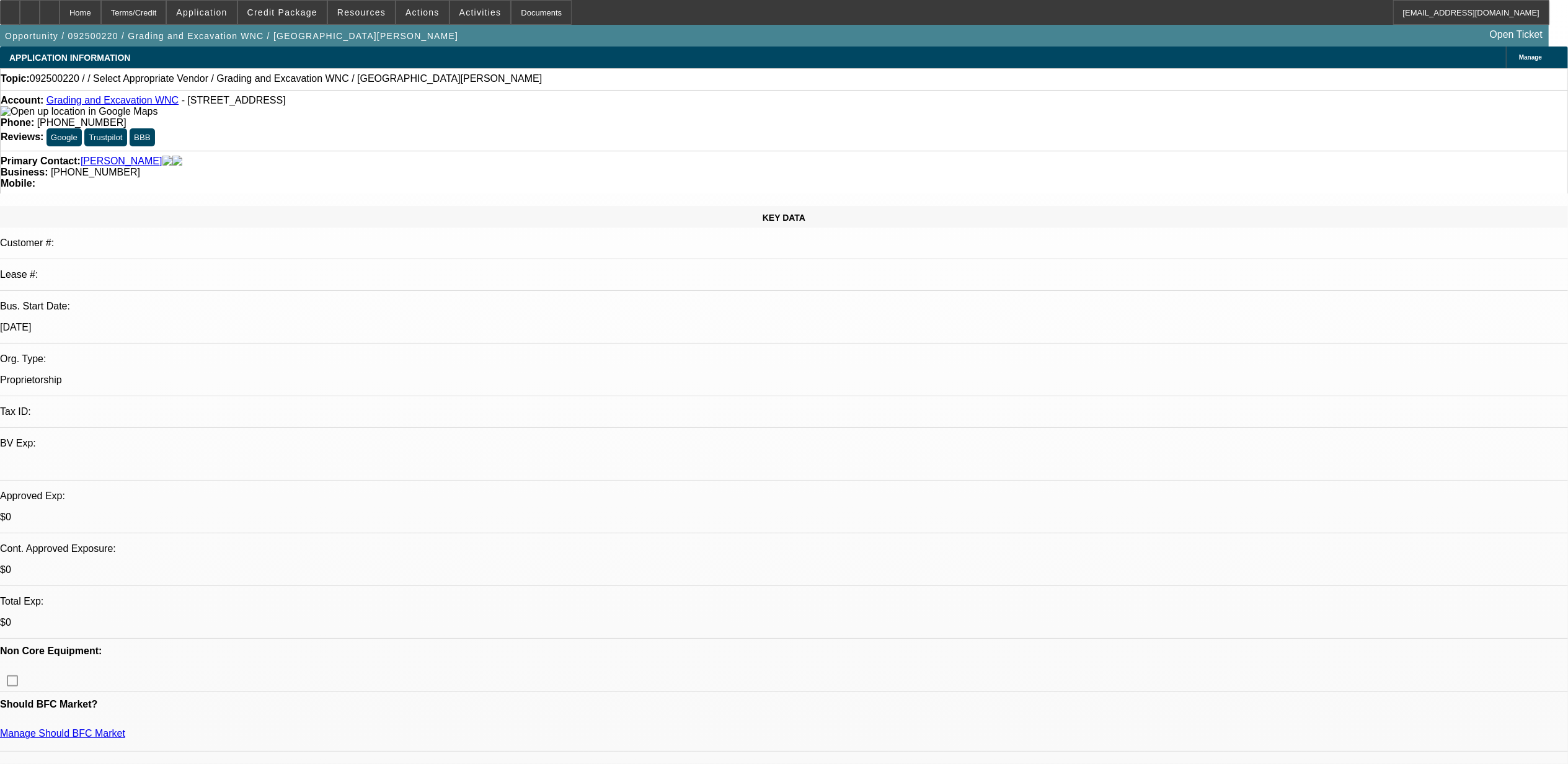
select select "0"
select select "2"
select select "0.1"
select select "1"
select select "2"
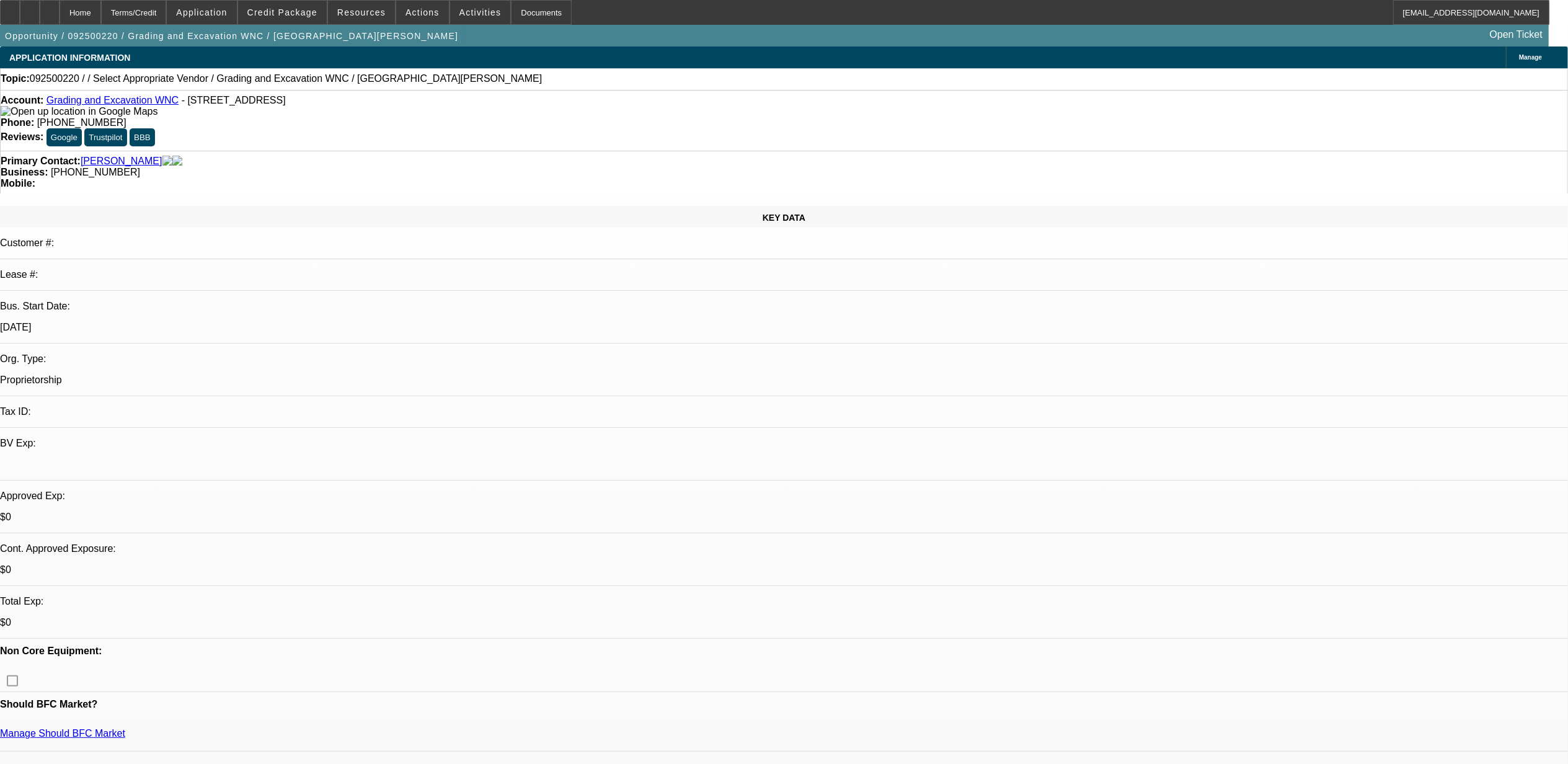
select select "4"
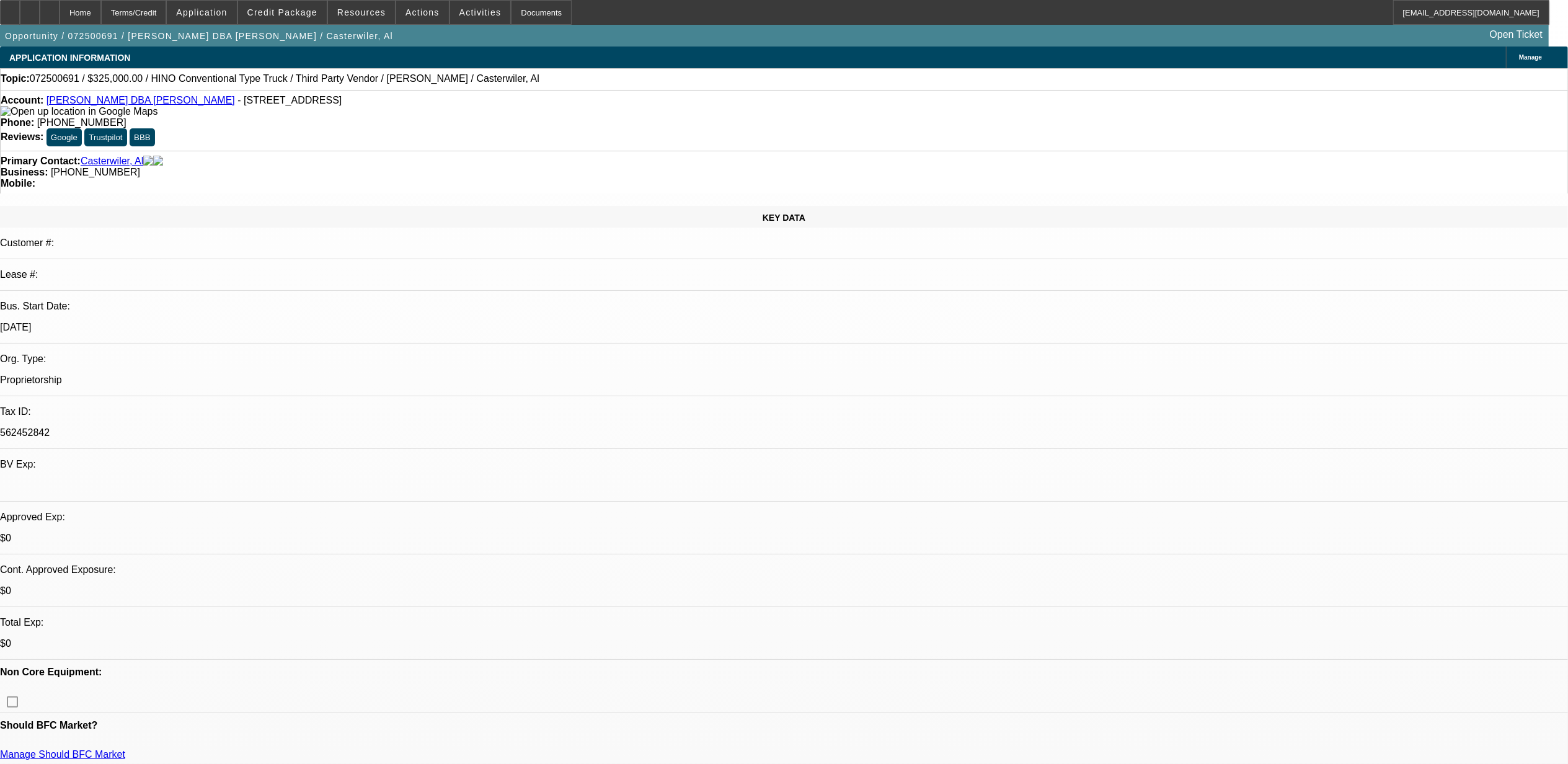
select select "0"
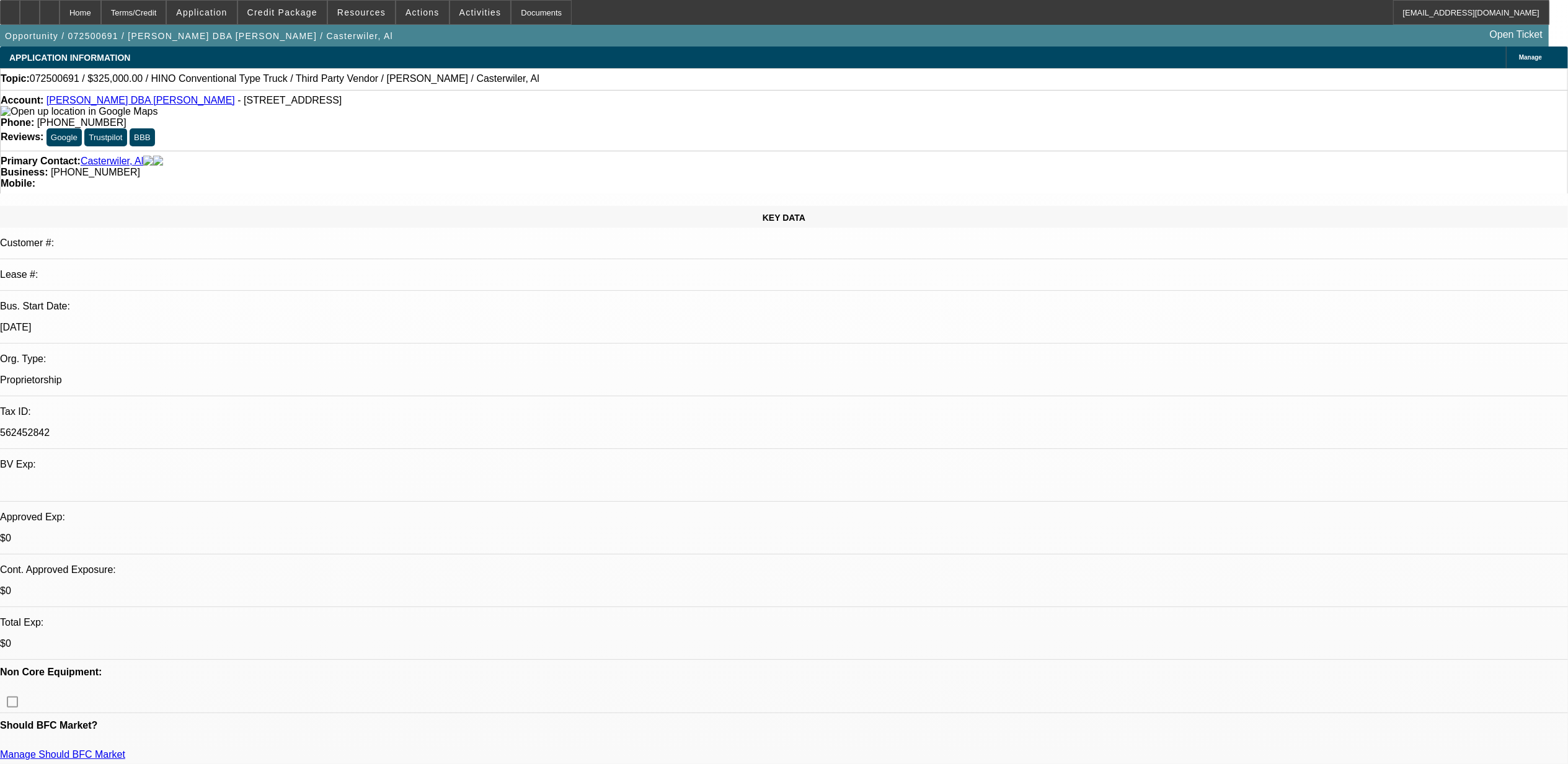
select select "0.1"
select select "0"
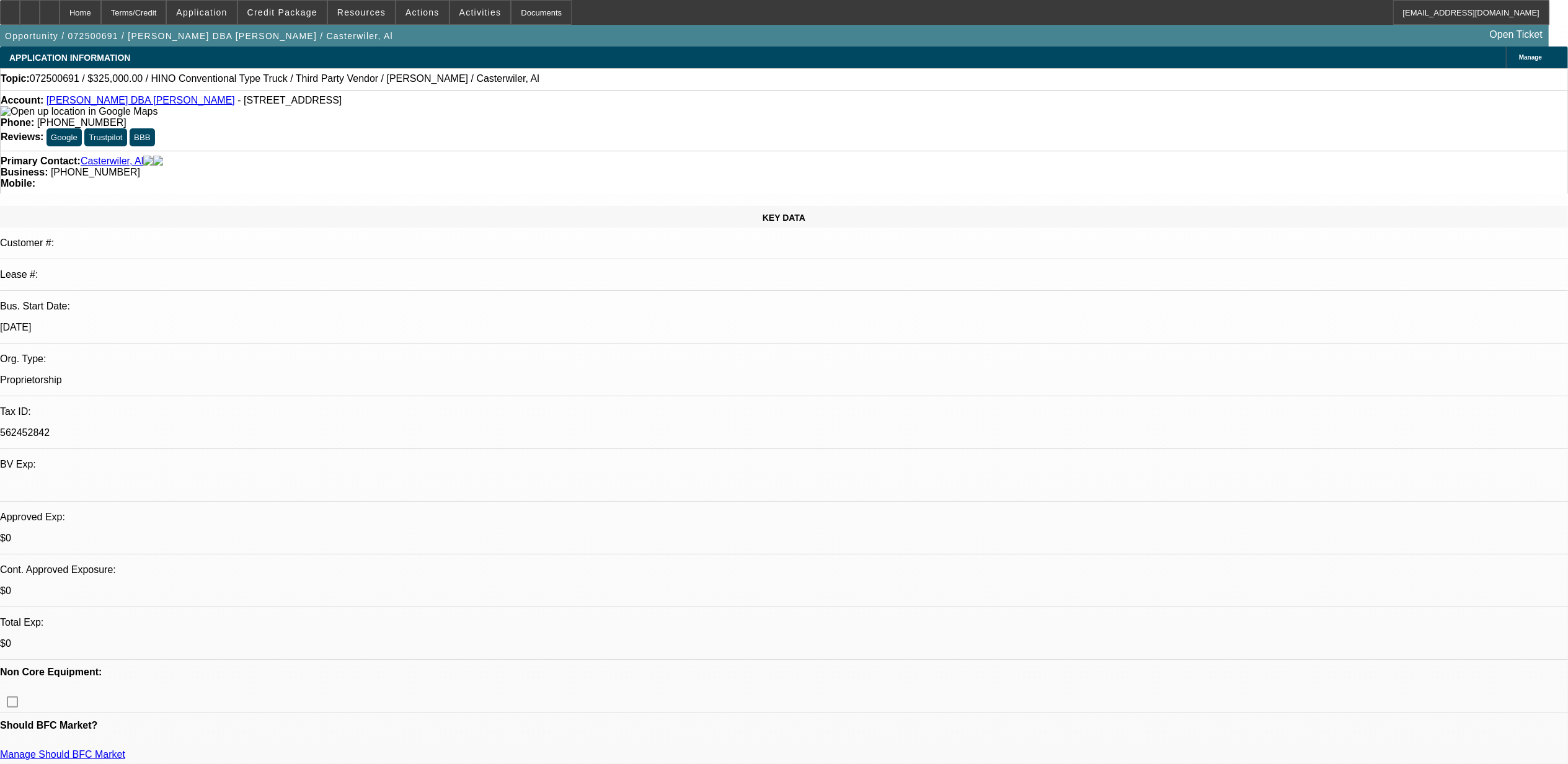
select select "0"
select select "1"
select select "2"
select select "6"
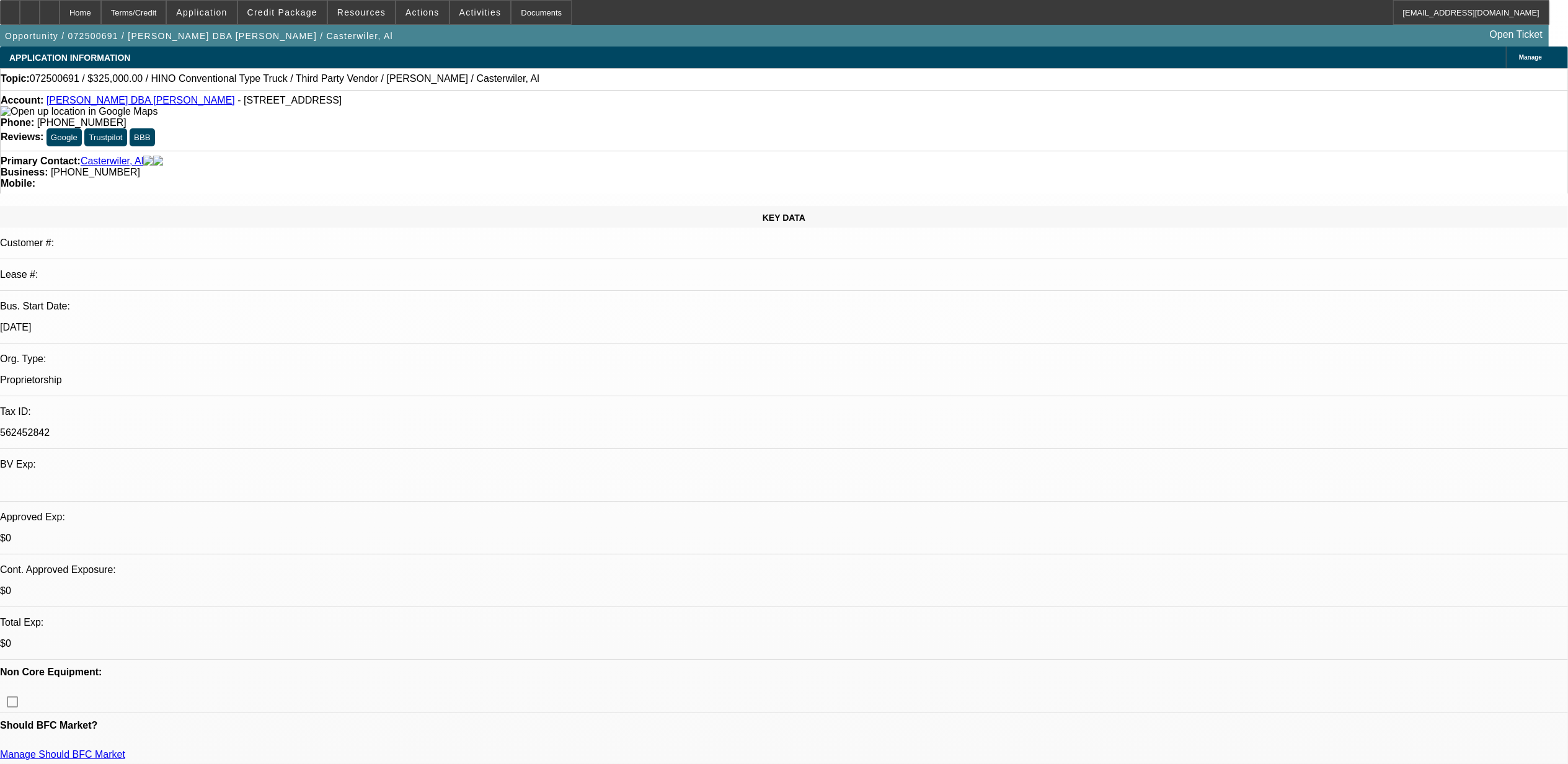
select select "1"
select select "6"
select select "1"
select select "2"
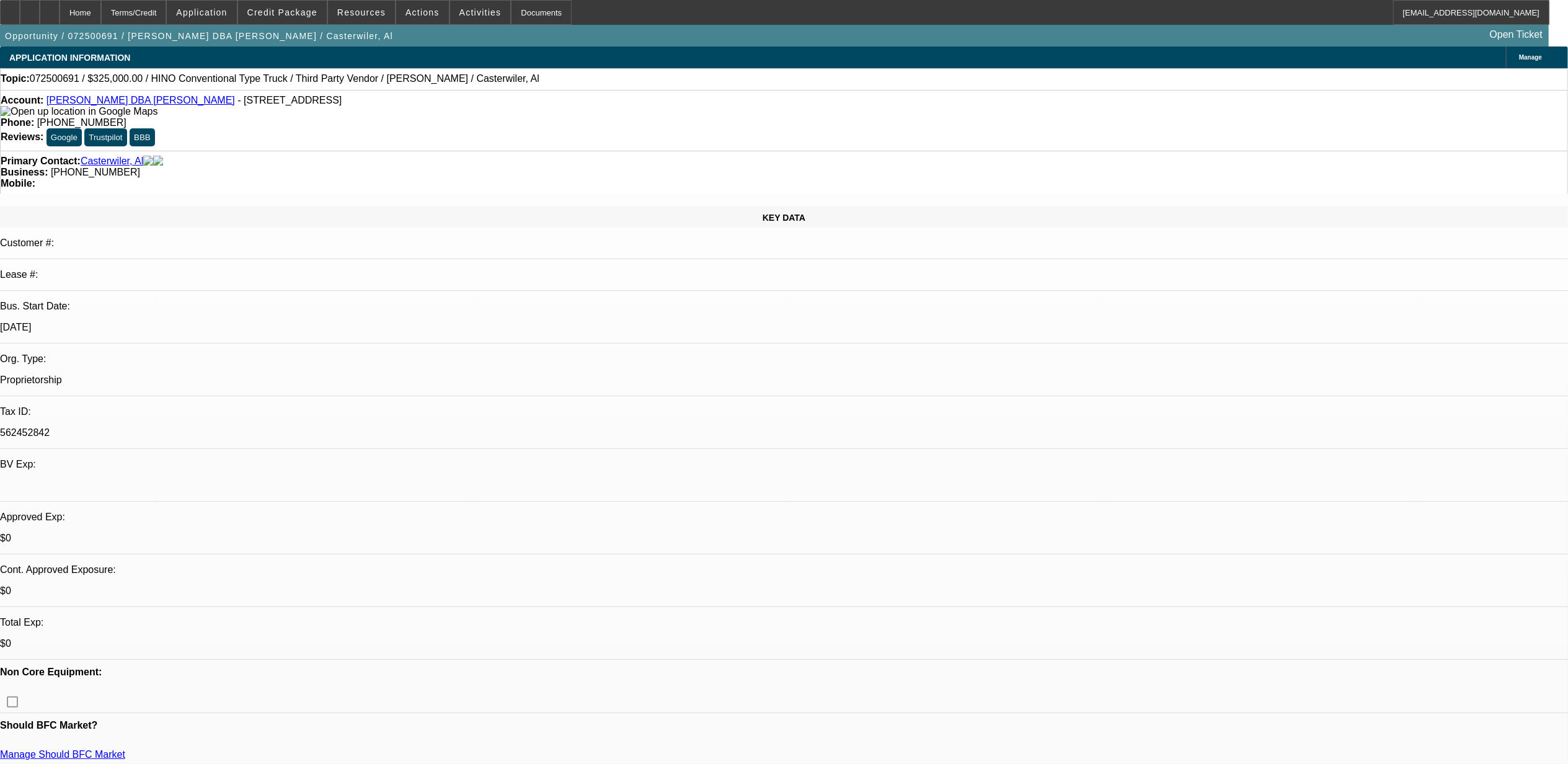
select select "6"
select select "1"
select select "9"
select select "6"
drag, startPoint x: 1357, startPoint y: 395, endPoint x: 1056, endPoint y: 440, distance: 304.3
